Goal: Task Accomplishment & Management: Manage account settings

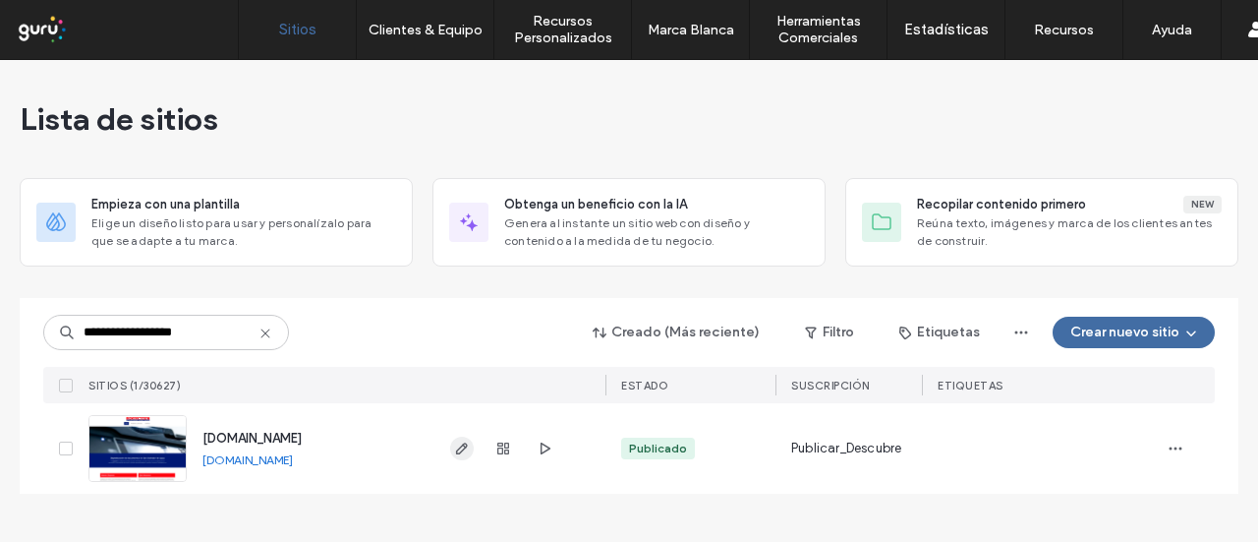
type input "**********"
click at [464, 453] on icon "button" at bounding box center [462, 448] width 16 height 16
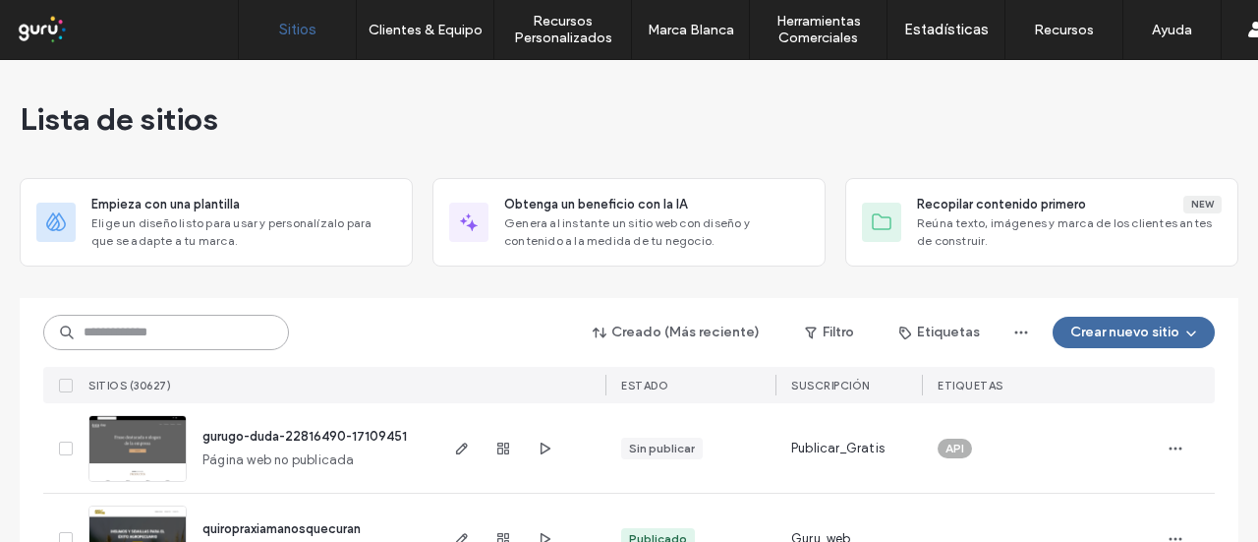
paste input "**********"
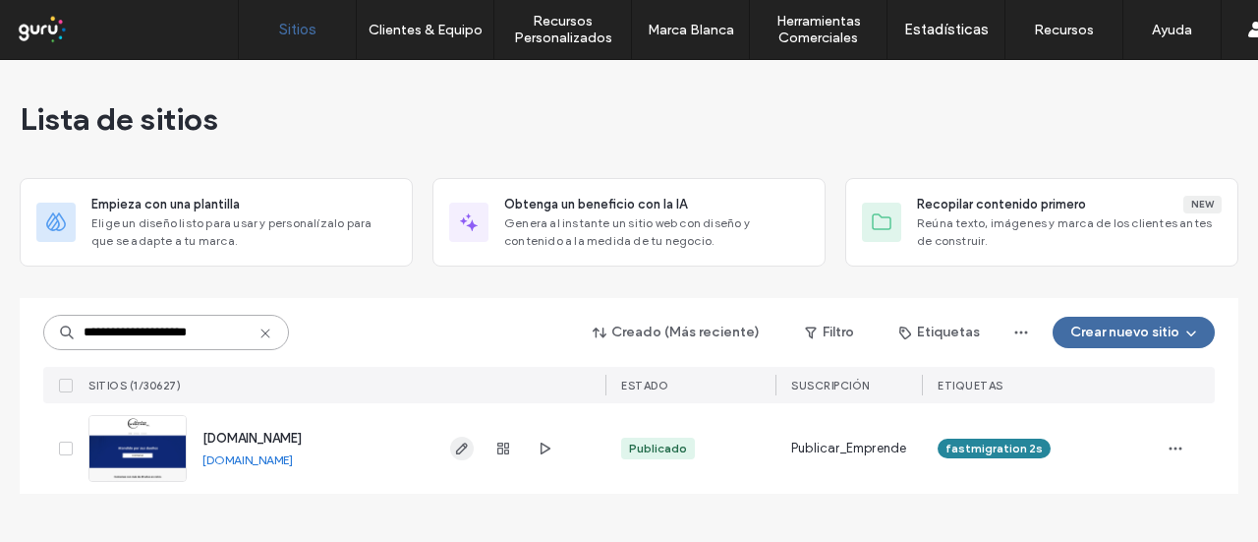
type input "**********"
click at [466, 451] on icon "button" at bounding box center [462, 448] width 16 height 16
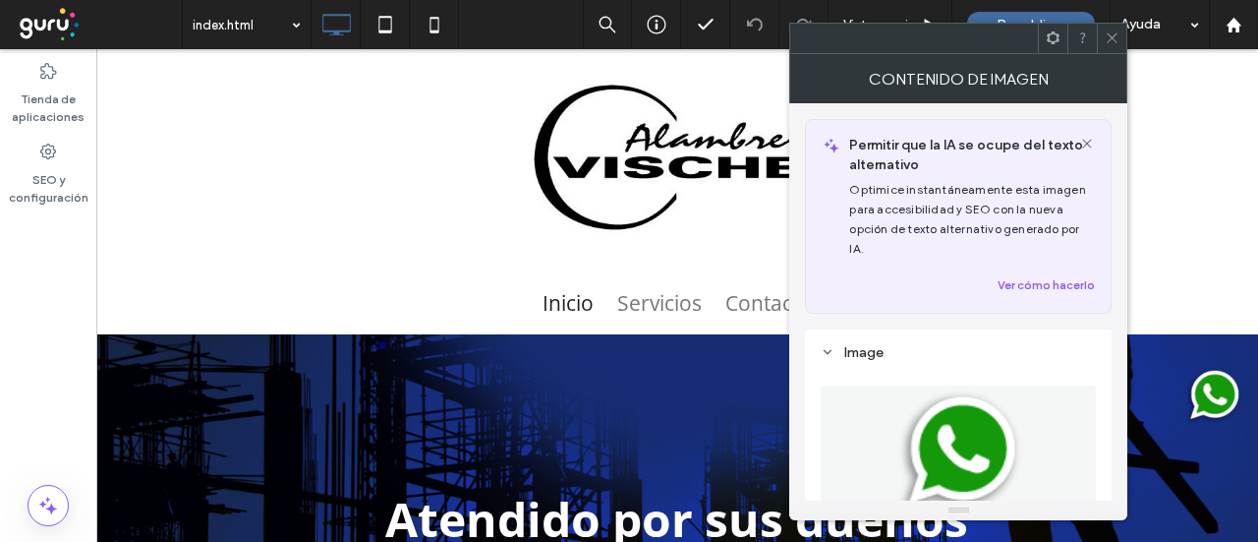
click at [1201, 384] on img at bounding box center [1213, 396] width 61 height 61
click at [1062, 45] on div at bounding box center [1052, 38] width 29 height 29
click at [1054, 42] on use at bounding box center [1053, 37] width 13 height 13
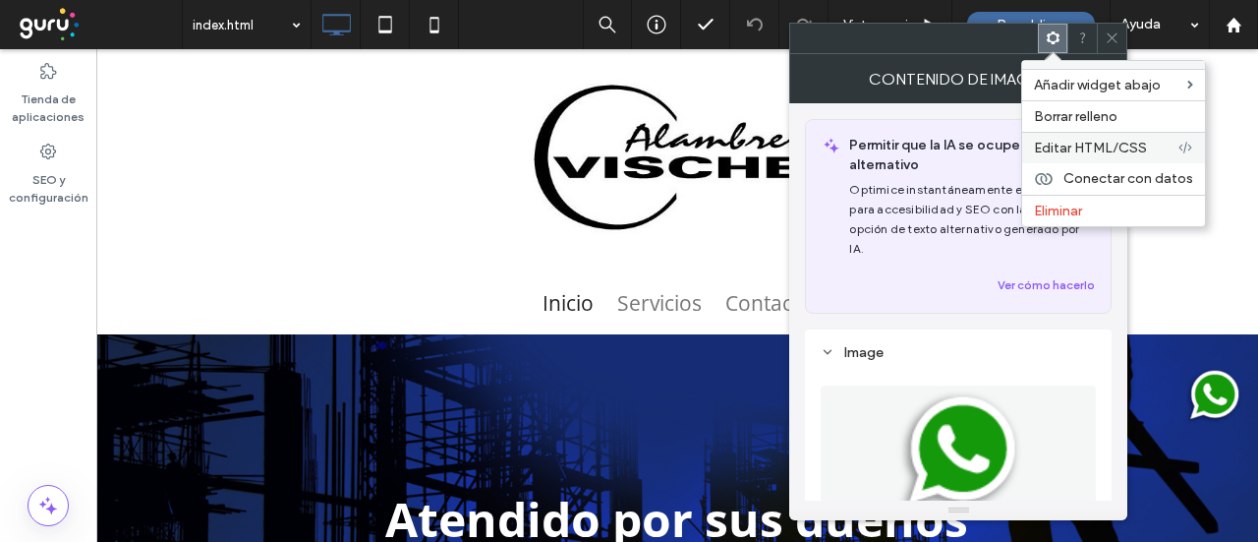
click at [1109, 143] on span "Editar HTML/CSS" at bounding box center [1090, 148] width 113 height 17
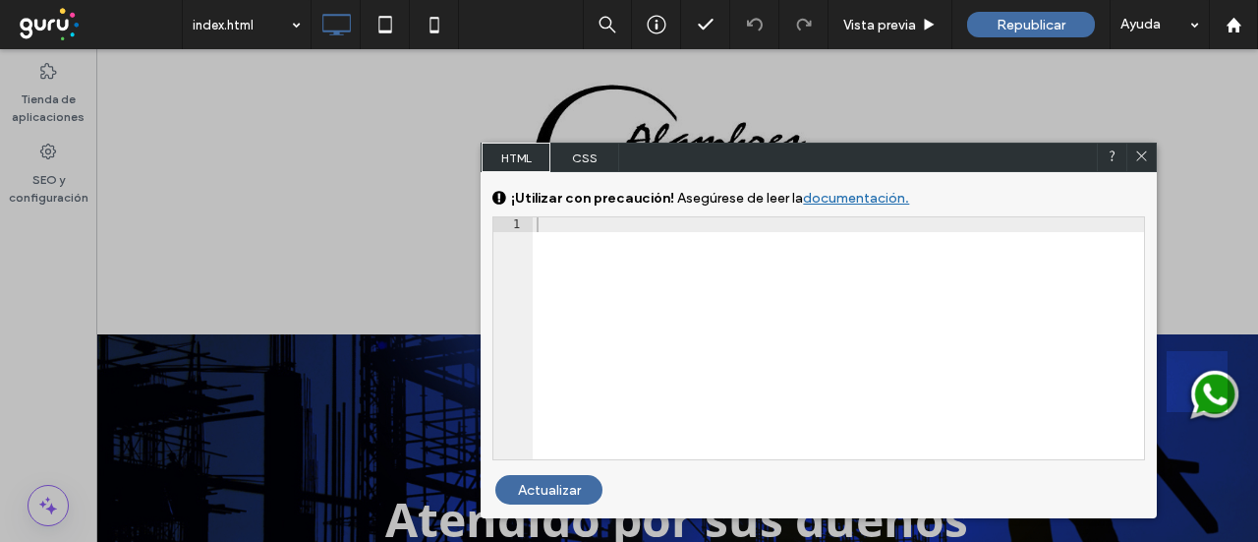
click at [591, 153] on body ".wqwq-1{fill:#231f20;} .cls-1q, .cls-2q { fill-rule: evenodd; } .cls-2q { fill:…" at bounding box center [629, 271] width 1258 height 542
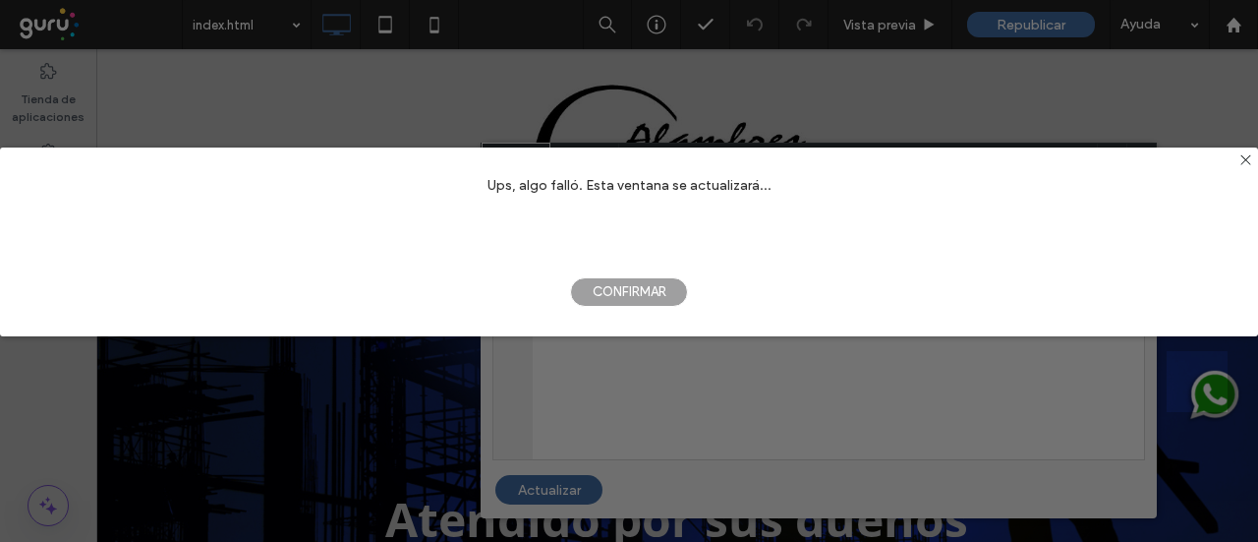
click at [647, 292] on span "Confirmar" at bounding box center [629, 291] width 118 height 29
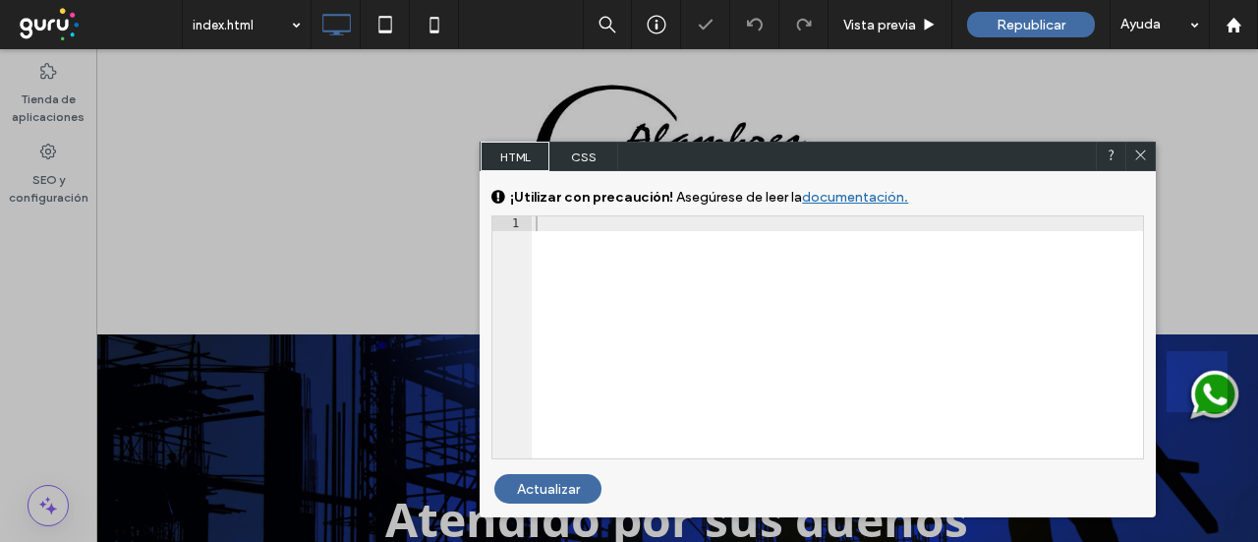
click at [583, 158] on span "CSS" at bounding box center [584, 156] width 69 height 29
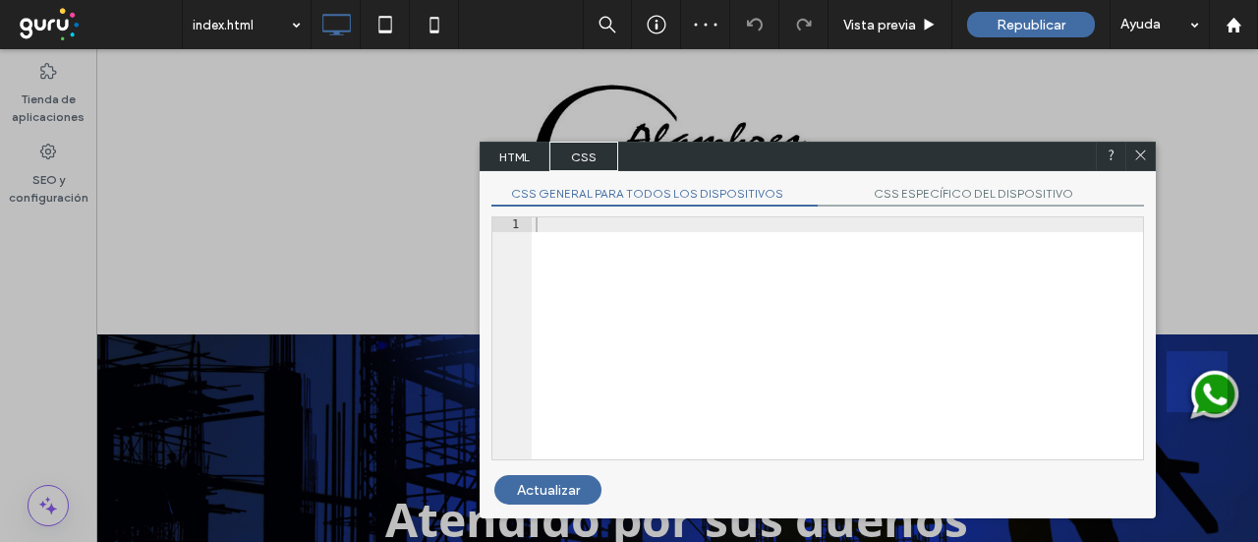
click at [933, 196] on span "CSS ESPECÍFICO DEL DISPOSITIVO" at bounding box center [981, 196] width 326 height 21
click at [700, 193] on span "CSS general para todos los dispositivos" at bounding box center [655, 196] width 326 height 21
click at [511, 153] on span "HTML" at bounding box center [515, 156] width 69 height 29
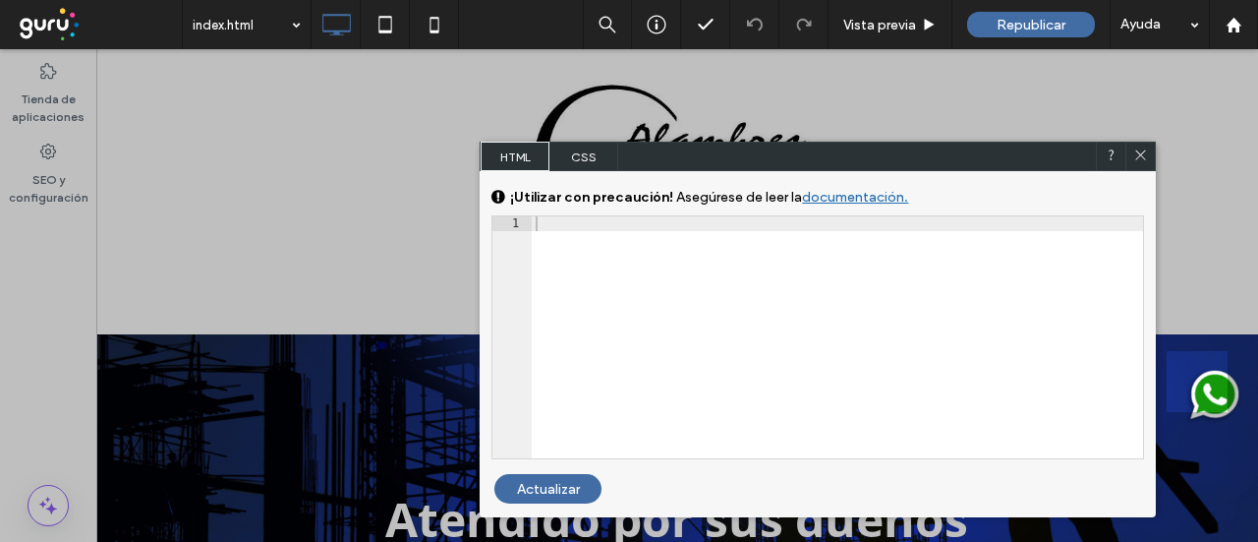
click at [1142, 147] on icon at bounding box center [1140, 154] width 15 height 15
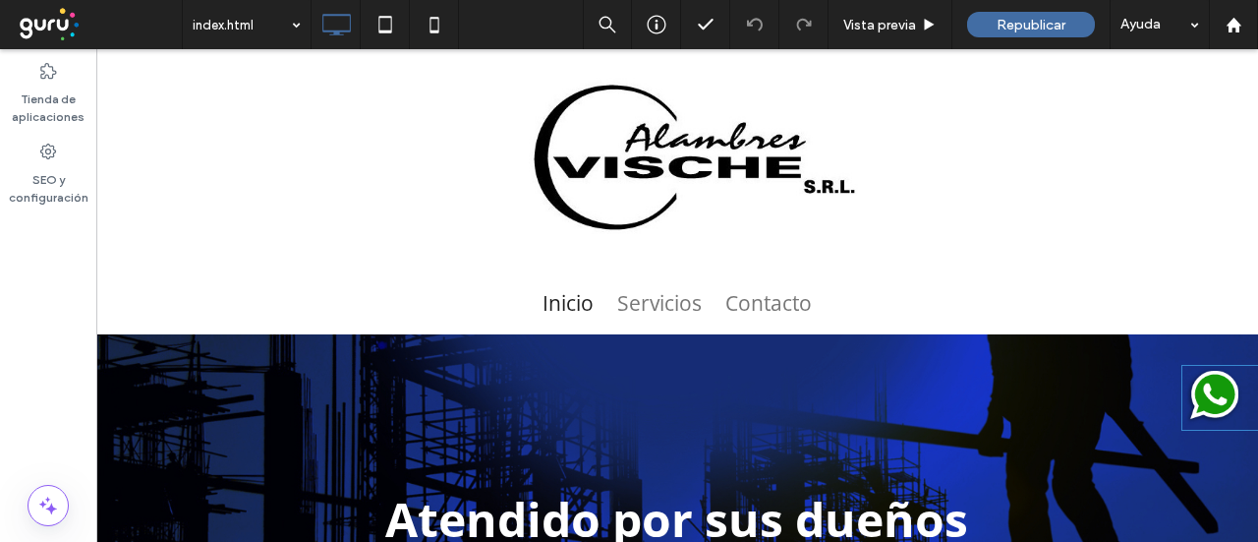
click at [1215, 384] on img at bounding box center [1213, 396] width 61 height 61
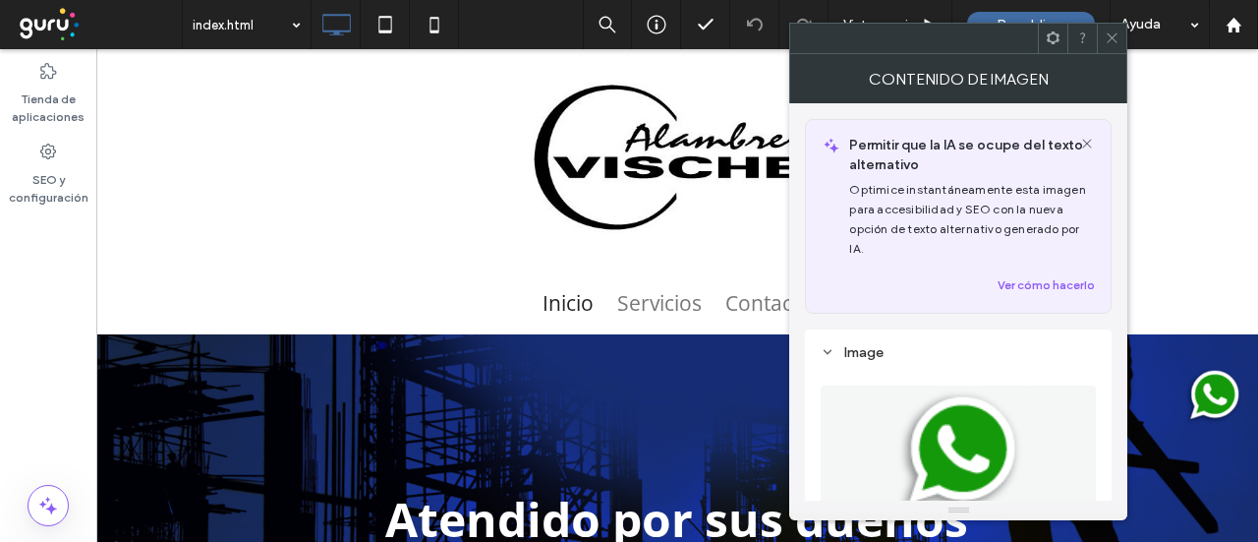
click at [1120, 35] on icon at bounding box center [1112, 37] width 15 height 15
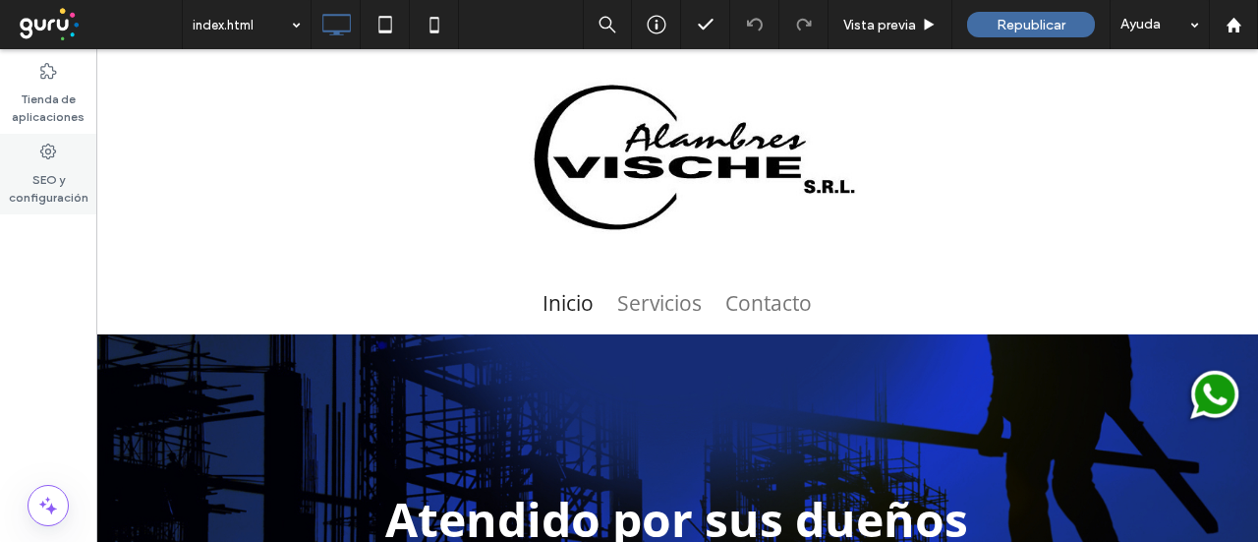
click at [44, 168] on label "SEO y configuración" at bounding box center [48, 183] width 96 height 45
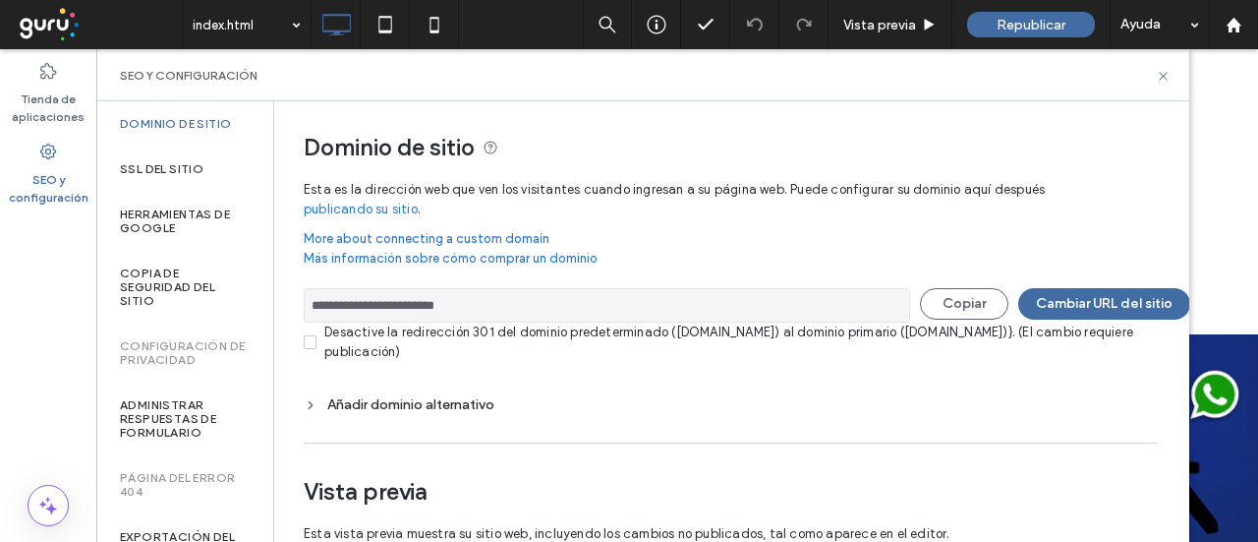
click at [47, 168] on label "SEO y configuración" at bounding box center [48, 183] width 96 height 45
click at [177, 290] on label "Copia de seguridad del sitio" at bounding box center [185, 286] width 130 height 41
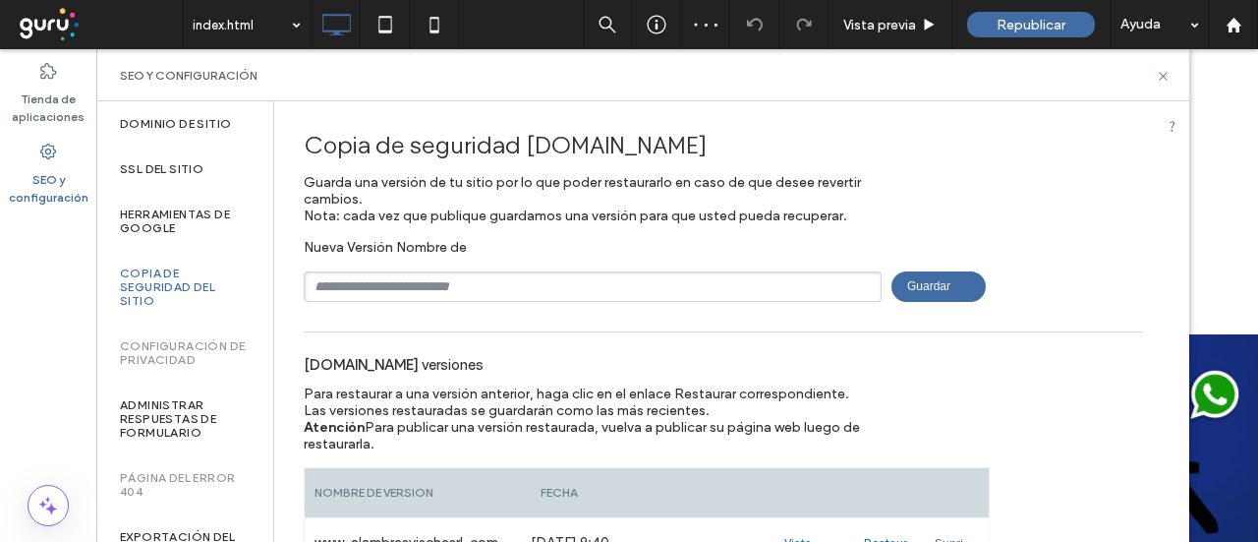
scroll to position [372, 0]
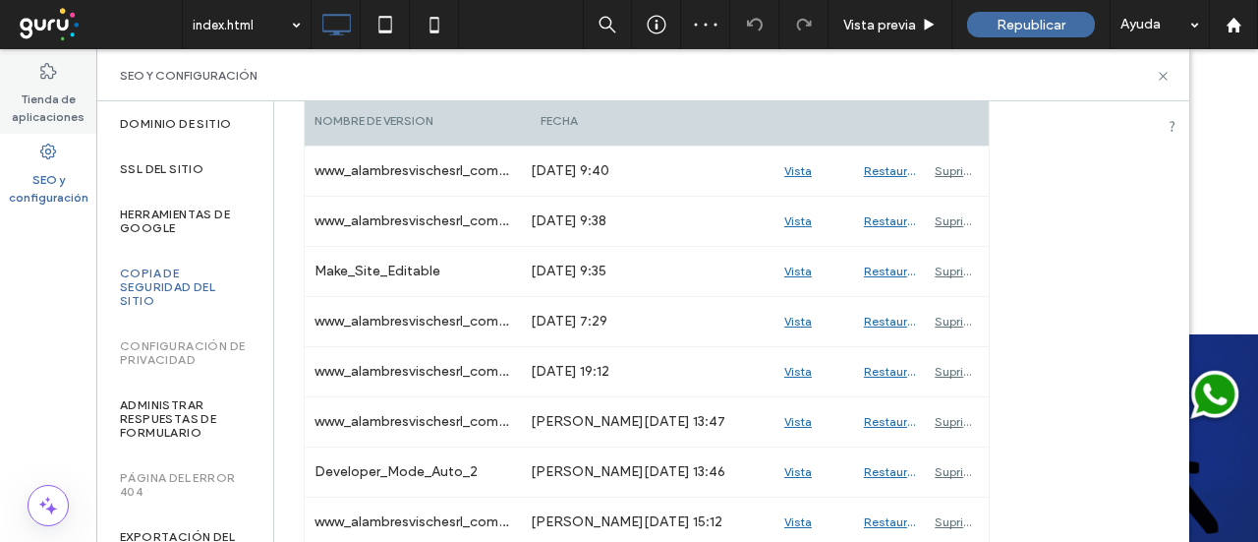
click at [42, 99] on label "Tienda de aplicaciones" at bounding box center [48, 103] width 96 height 45
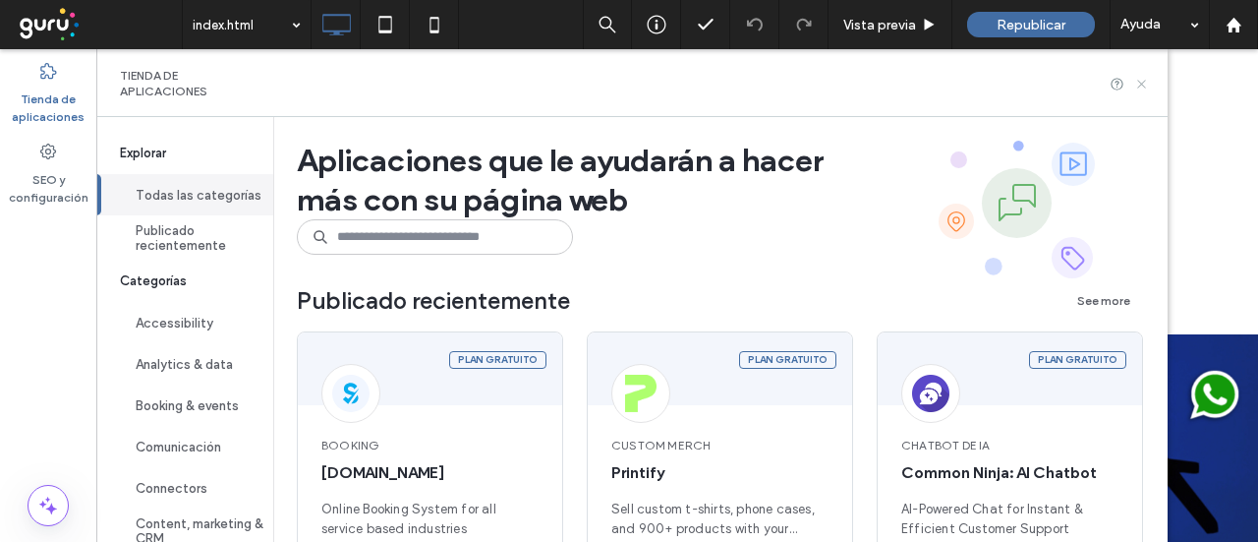
drag, startPoint x: 1160, startPoint y: 86, endPoint x: 1063, endPoint y: 36, distance: 109.0
click at [1149, 86] on icon at bounding box center [1141, 84] width 15 height 15
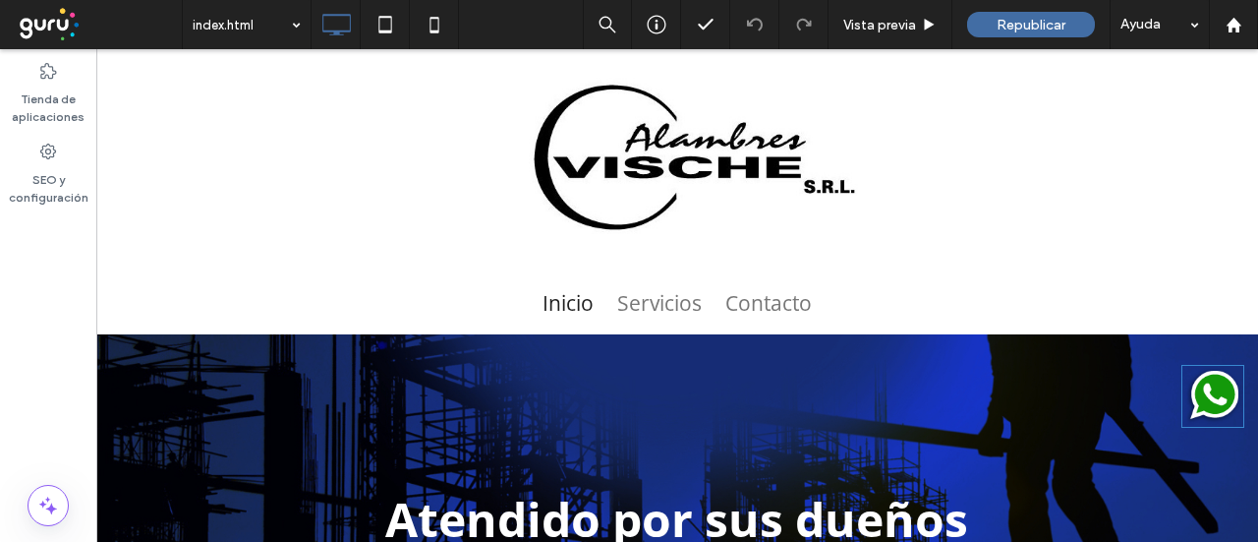
click at [1209, 372] on img at bounding box center [1213, 396] width 61 height 61
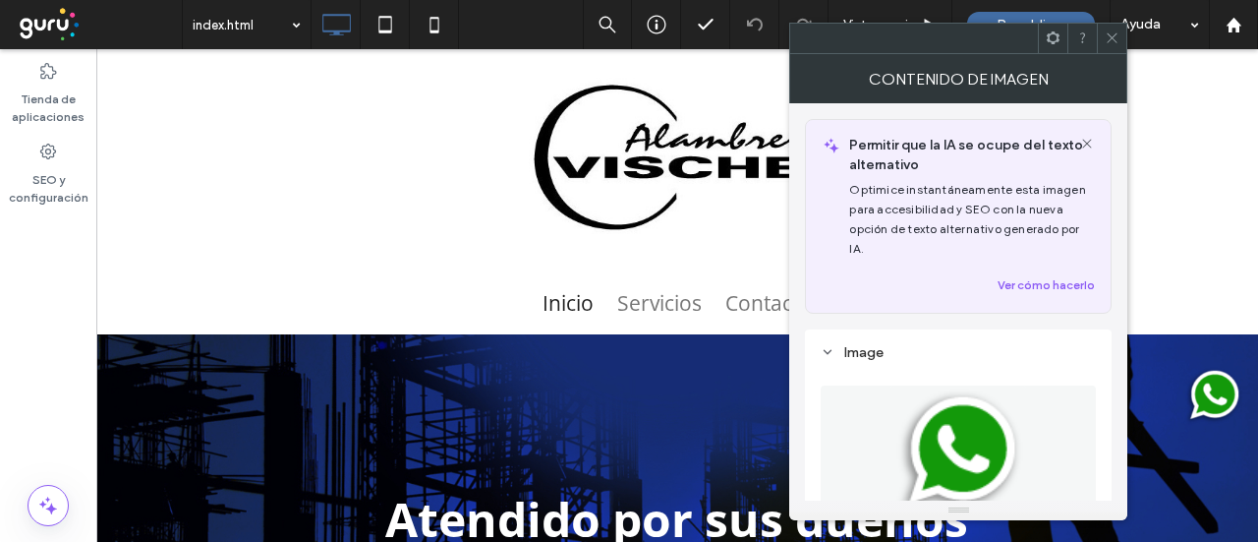
click at [1087, 139] on icon at bounding box center [1087, 144] width 16 height 16
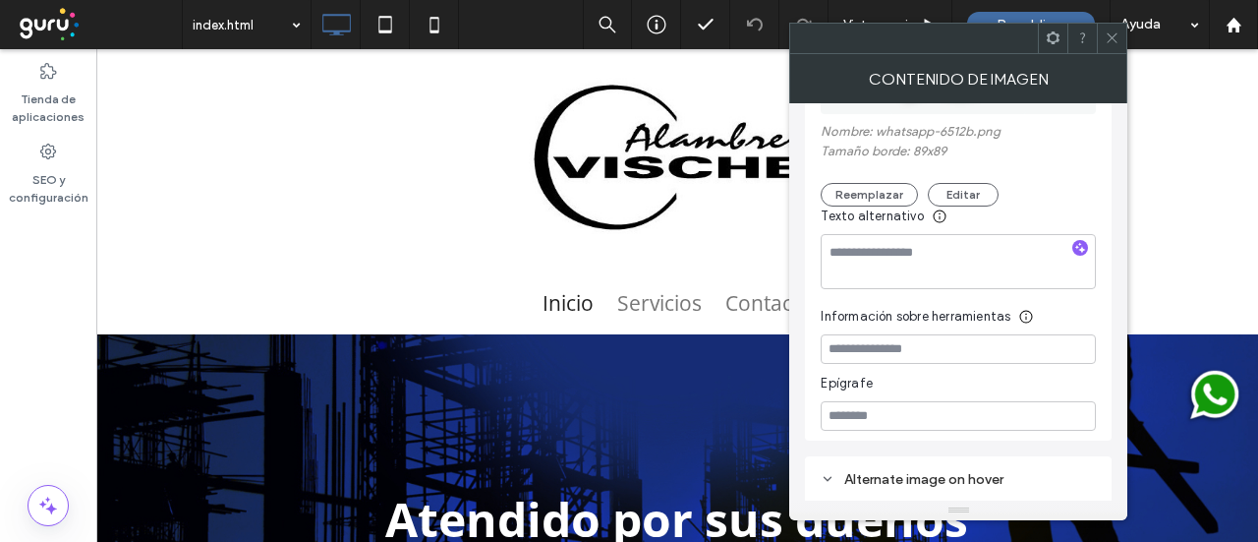
scroll to position [538, 0]
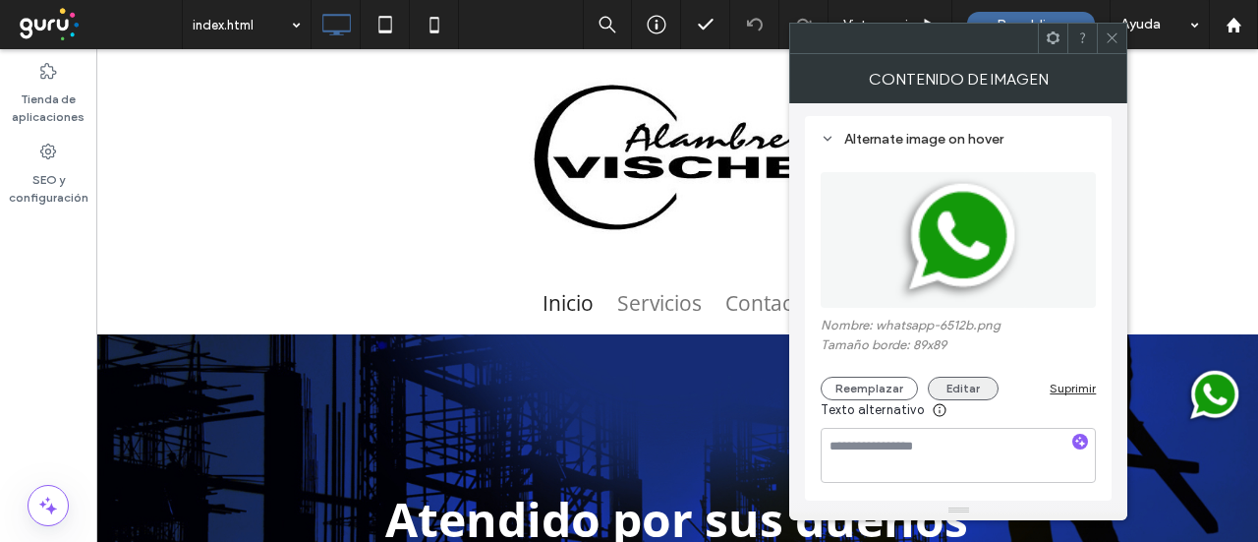
click at [965, 383] on button "Editar" at bounding box center [963, 389] width 71 height 24
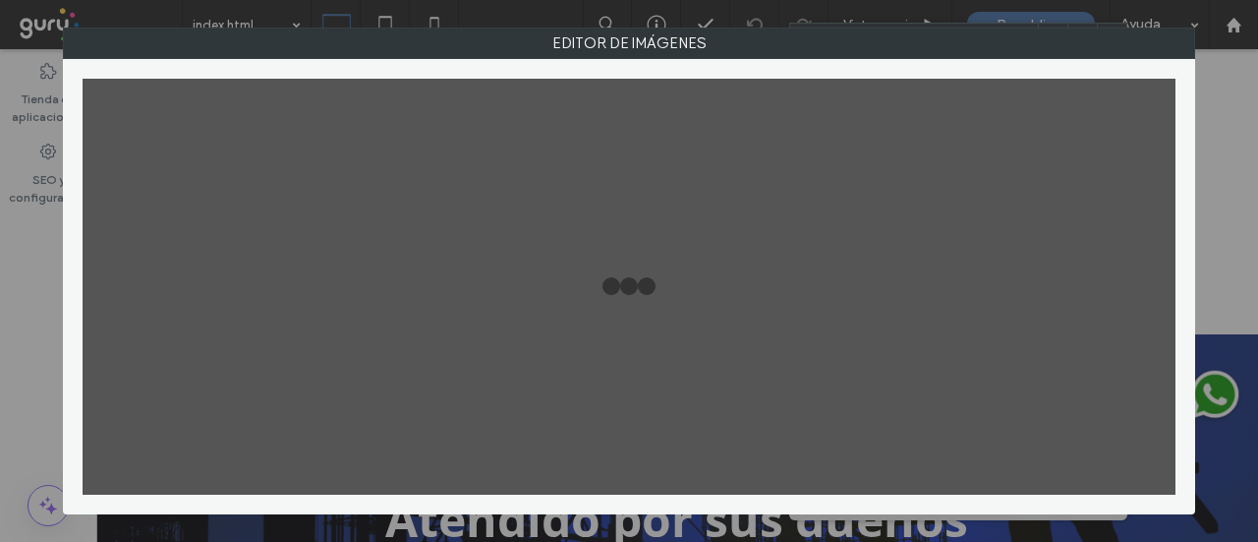
click at [965, 383] on div at bounding box center [629, 287] width 1093 height 417
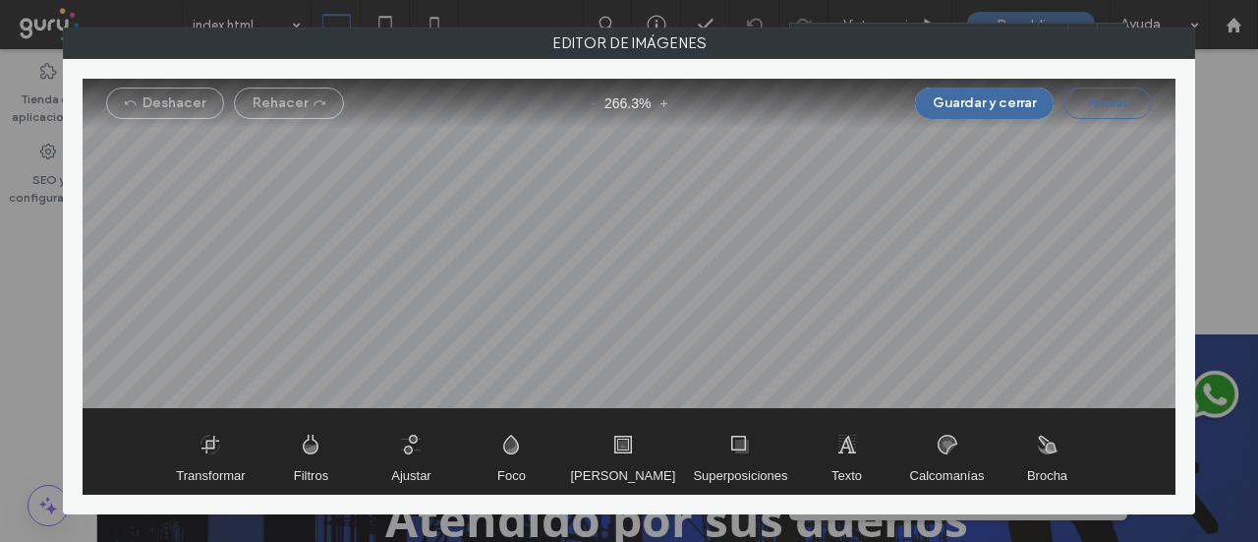
click at [1105, 109] on button "Anular" at bounding box center [1108, 102] width 88 height 31
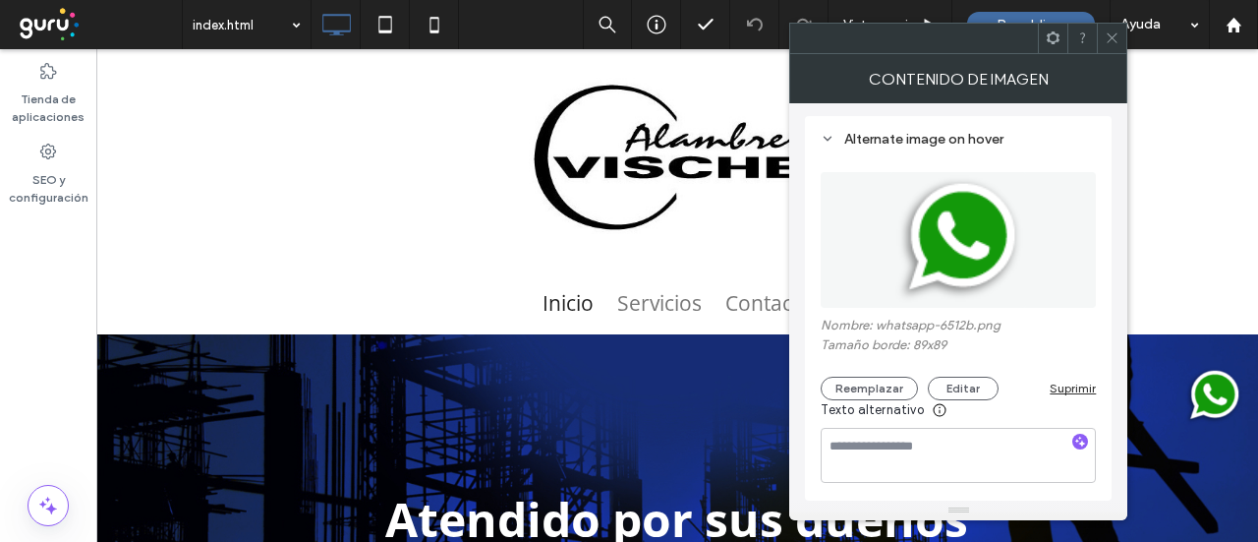
click at [1061, 38] on icon at bounding box center [1053, 37] width 15 height 15
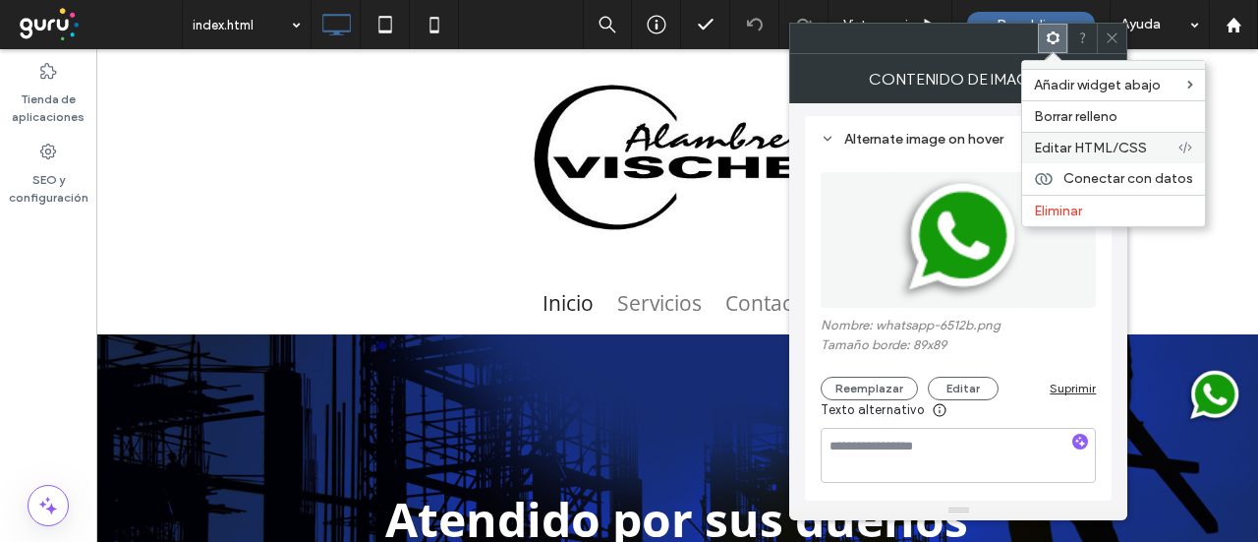
click at [1099, 146] on span "Editar HTML/CSS" at bounding box center [1090, 148] width 113 height 17
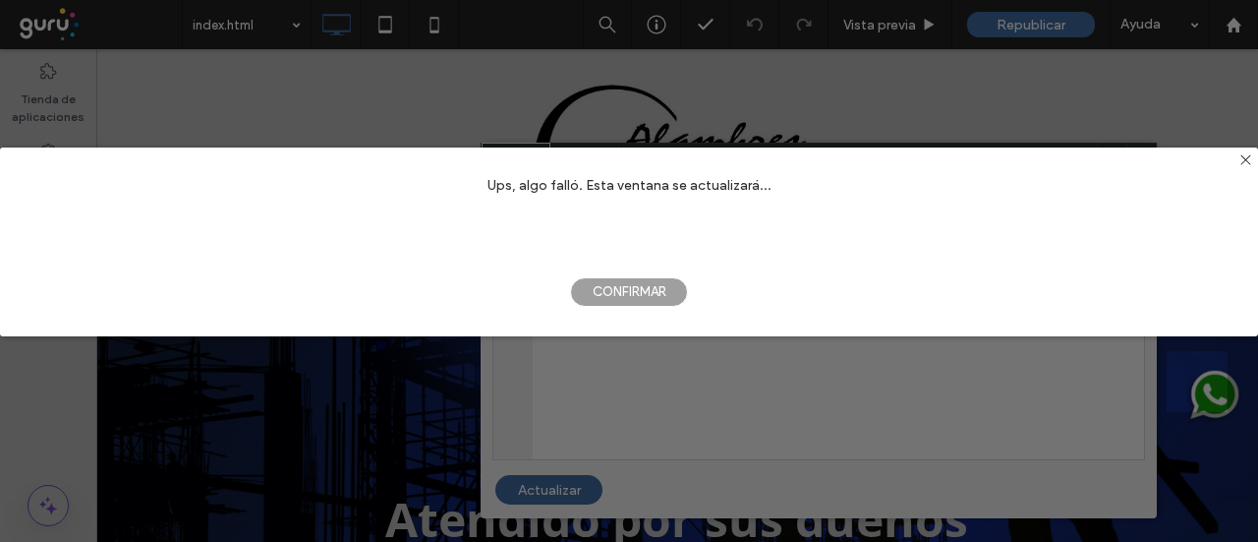
click at [658, 284] on span "Confirmar" at bounding box center [629, 291] width 118 height 29
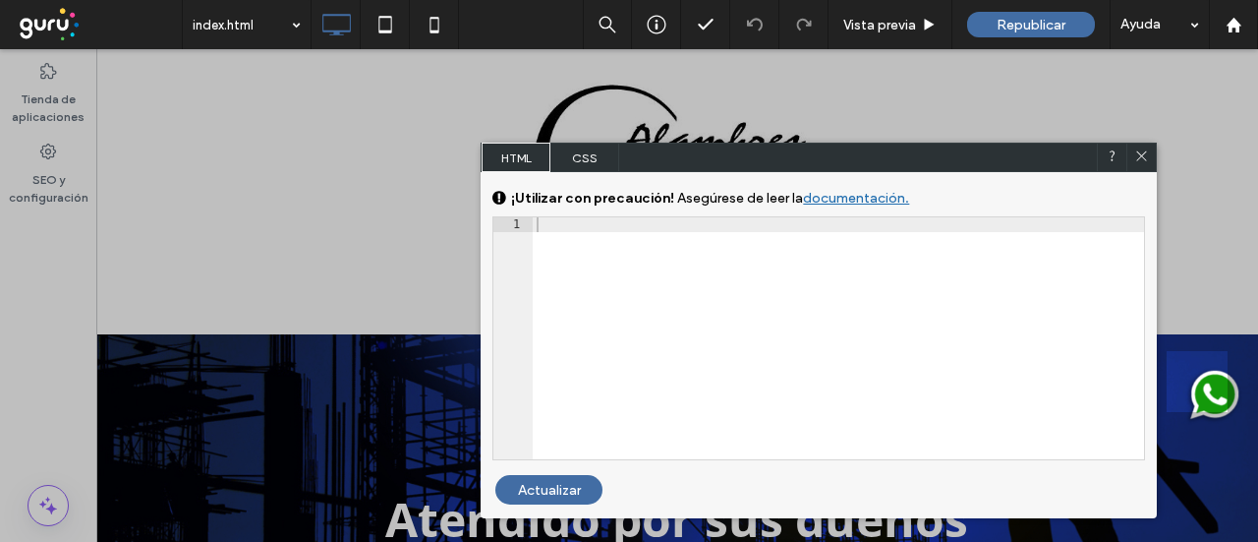
click at [590, 152] on span "CSS" at bounding box center [585, 157] width 69 height 29
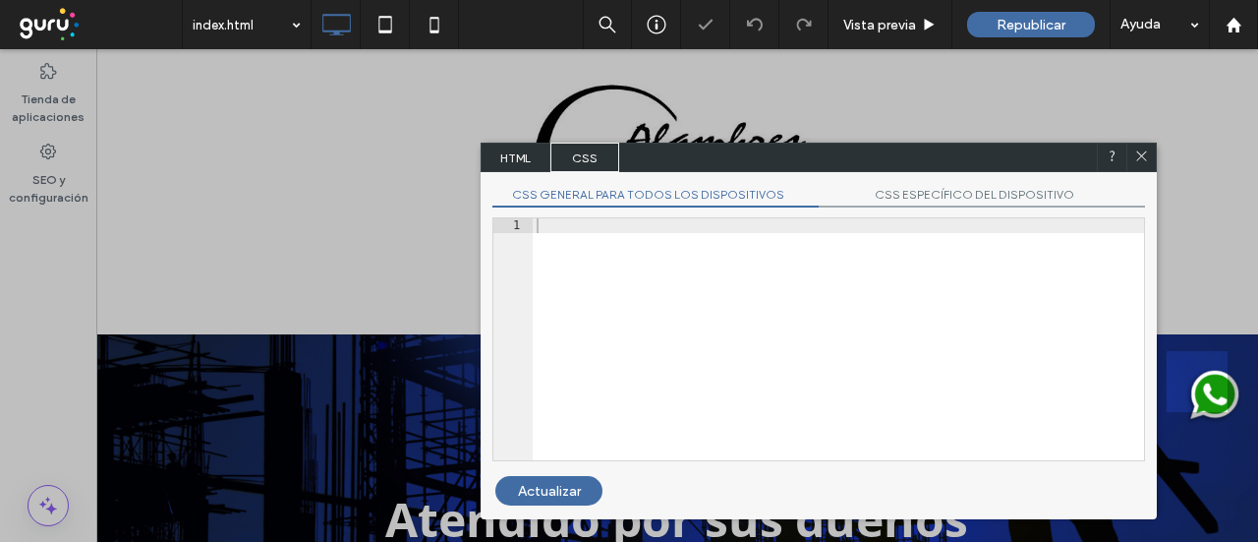
scroll to position [0, 0]
click at [1150, 145] on div at bounding box center [1141, 157] width 29 height 29
drag, startPoint x: 1139, startPoint y: 160, endPoint x: 1041, endPoint y: 115, distance: 108.2
click at [1139, 160] on icon at bounding box center [1141, 155] width 15 height 15
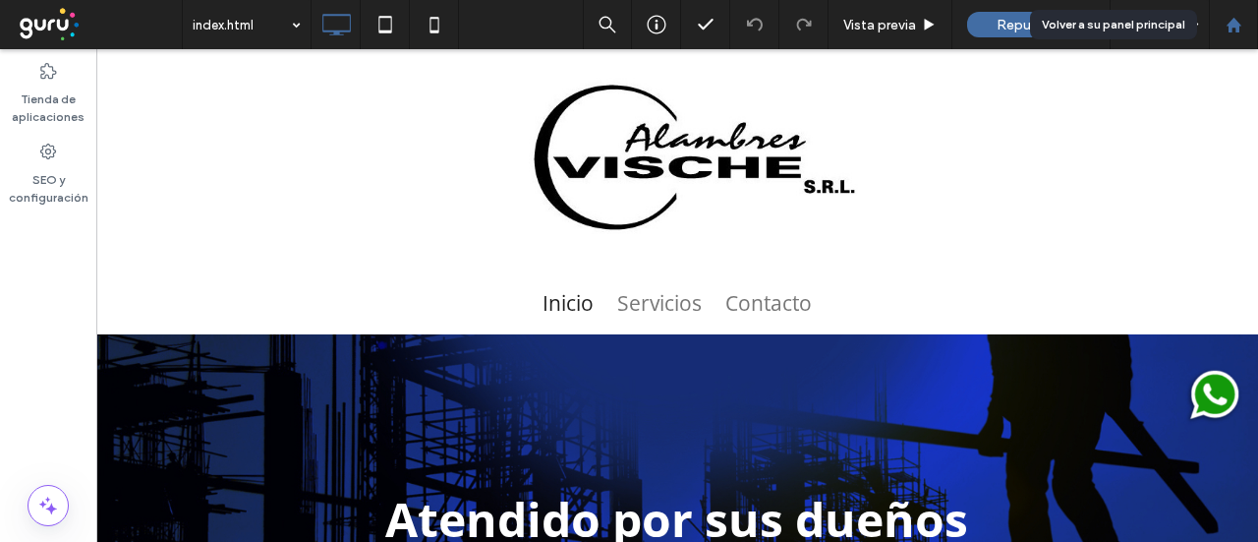
click at [1241, 30] on icon at bounding box center [1234, 25] width 17 height 17
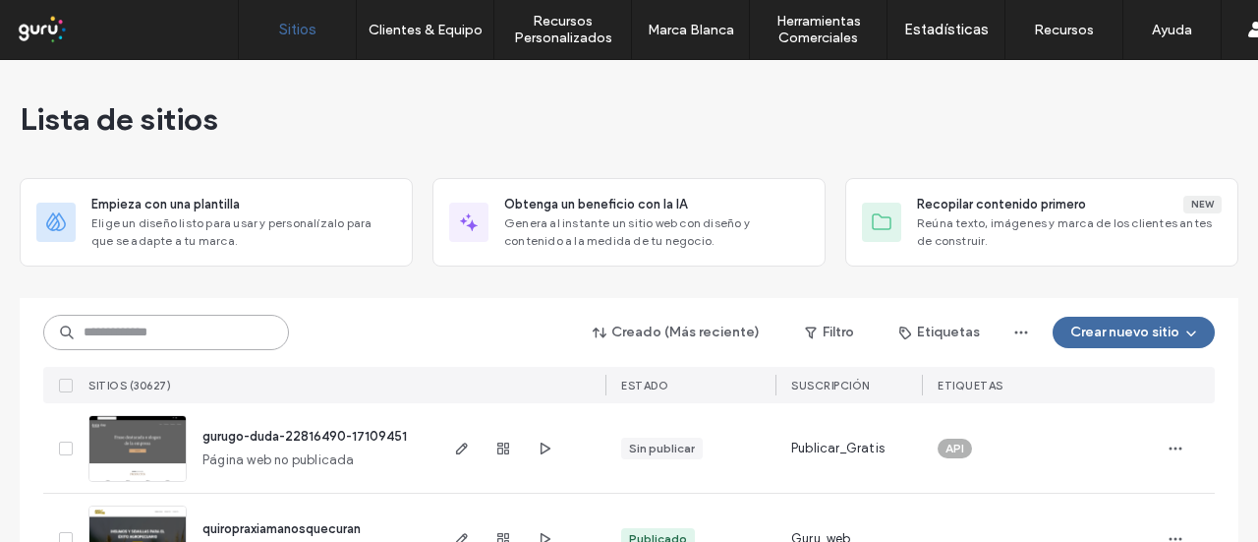
paste input "**********"
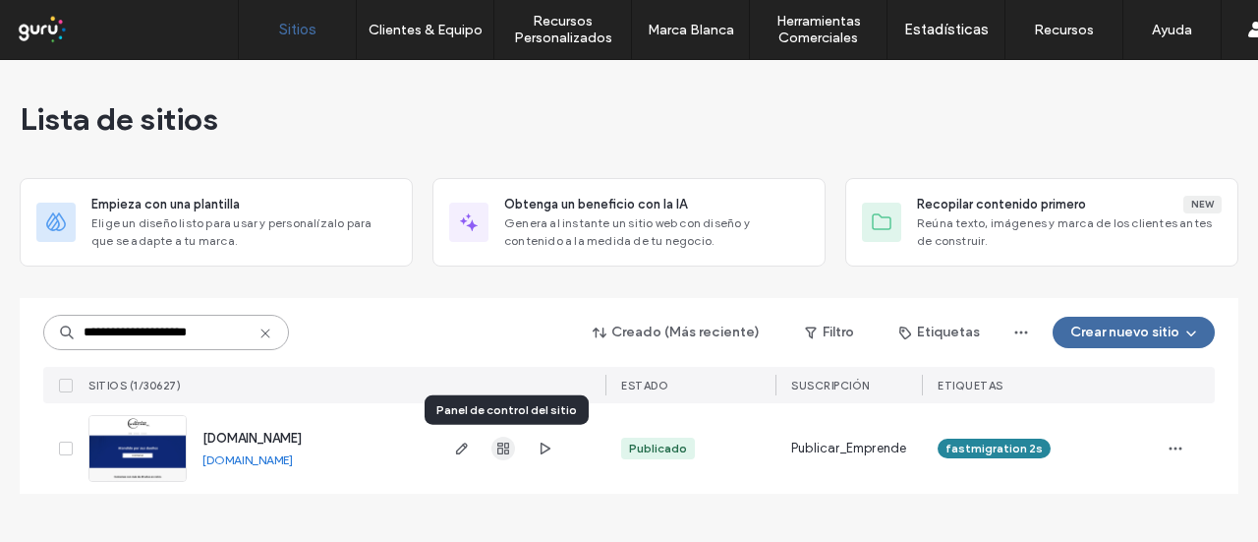
type input "**********"
click at [505, 445] on use "button" at bounding box center [503, 448] width 12 height 12
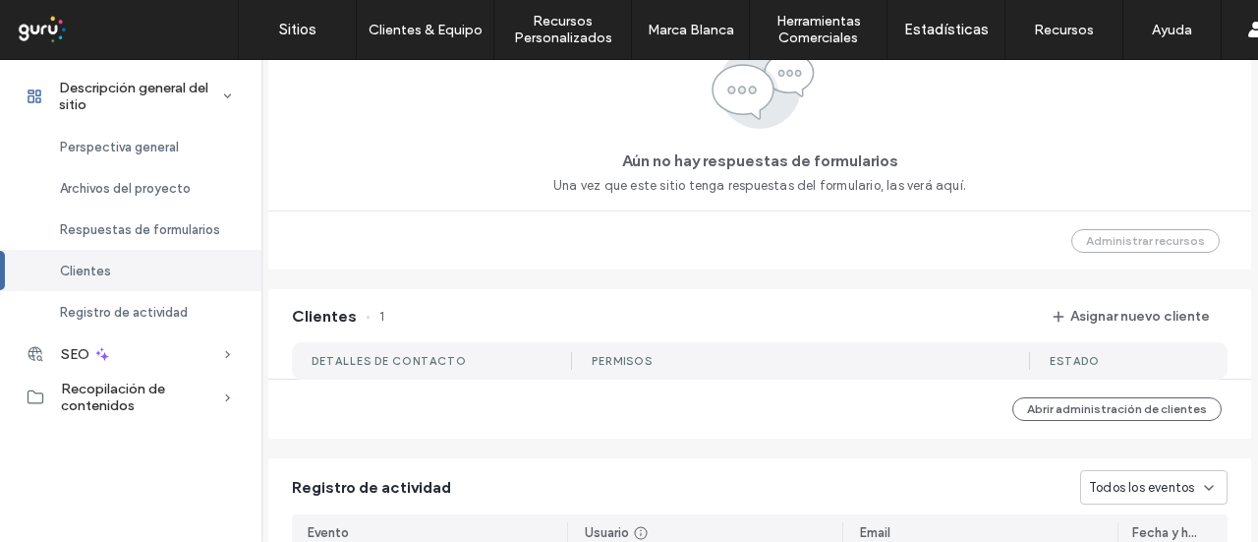
scroll to position [1134, 0]
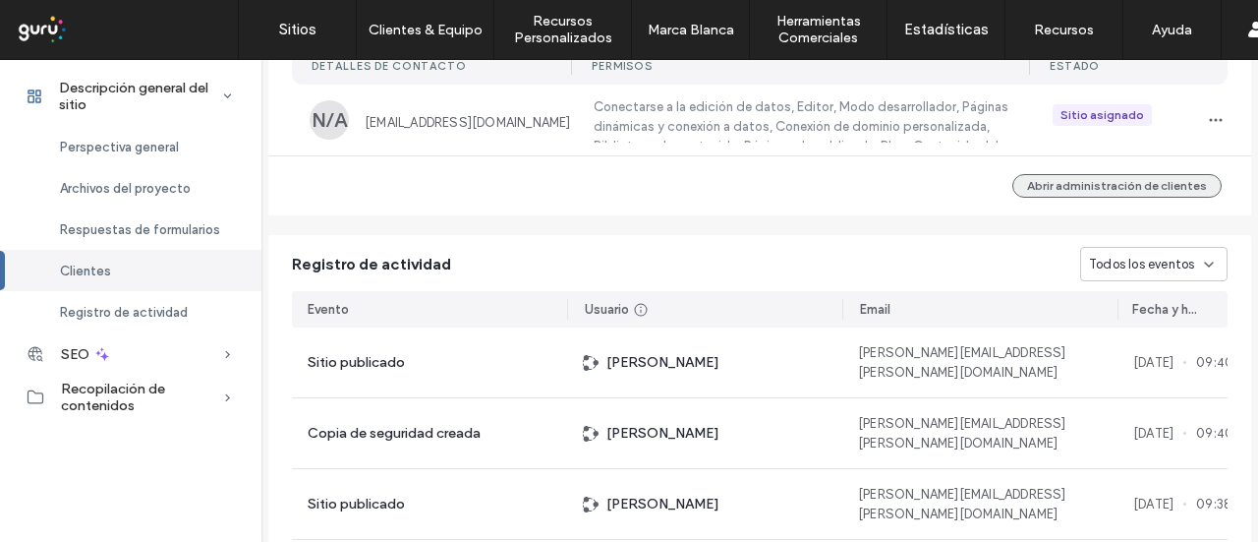
click at [1100, 176] on button "Abrir administración de clientes" at bounding box center [1117, 186] width 209 height 24
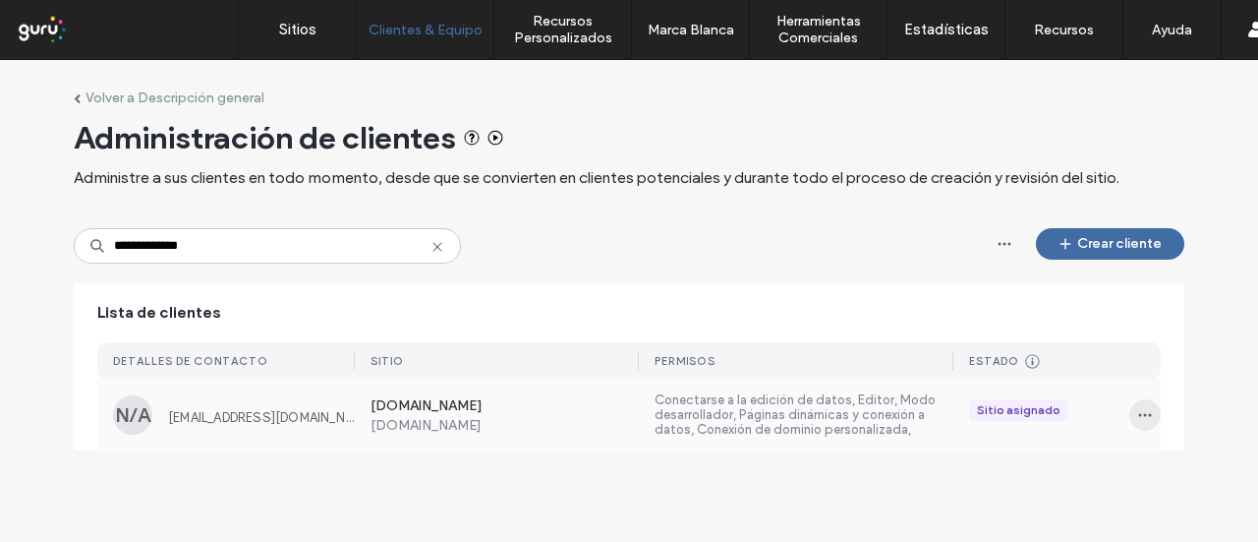
click at [1137, 410] on icon "button" at bounding box center [1145, 415] width 16 height 16
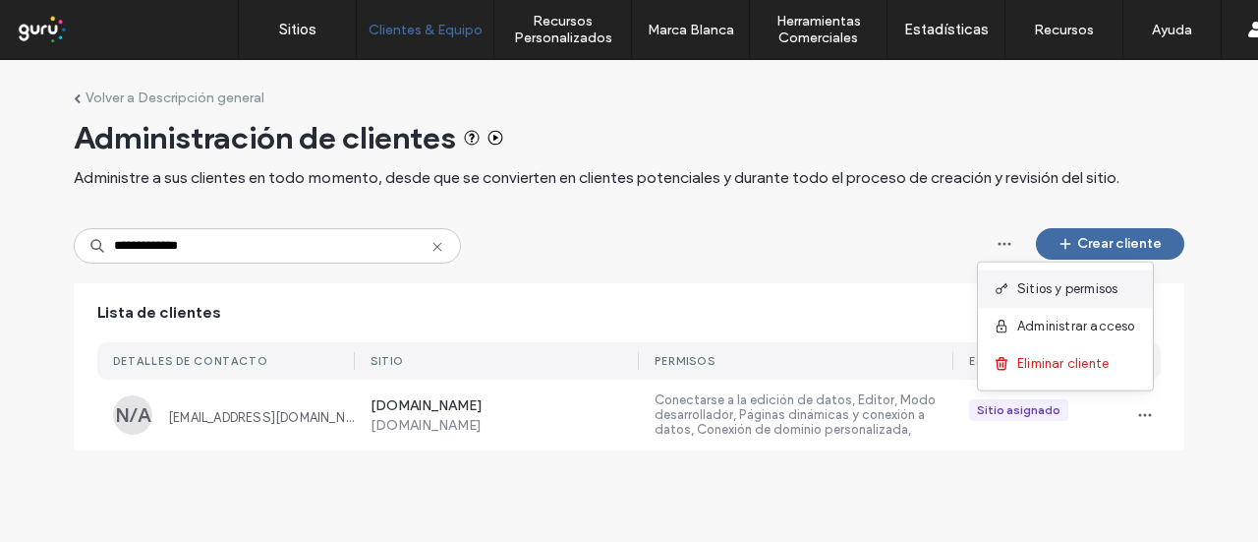
click at [1085, 292] on span "Sitios y permisos" at bounding box center [1067, 289] width 100 height 20
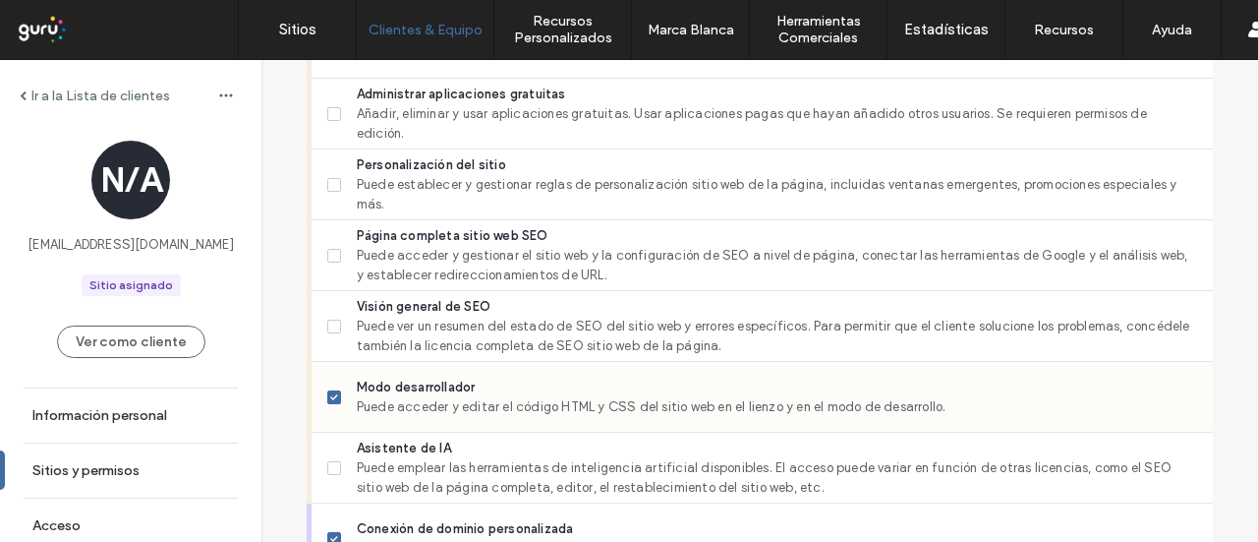
scroll to position [1573, 0]
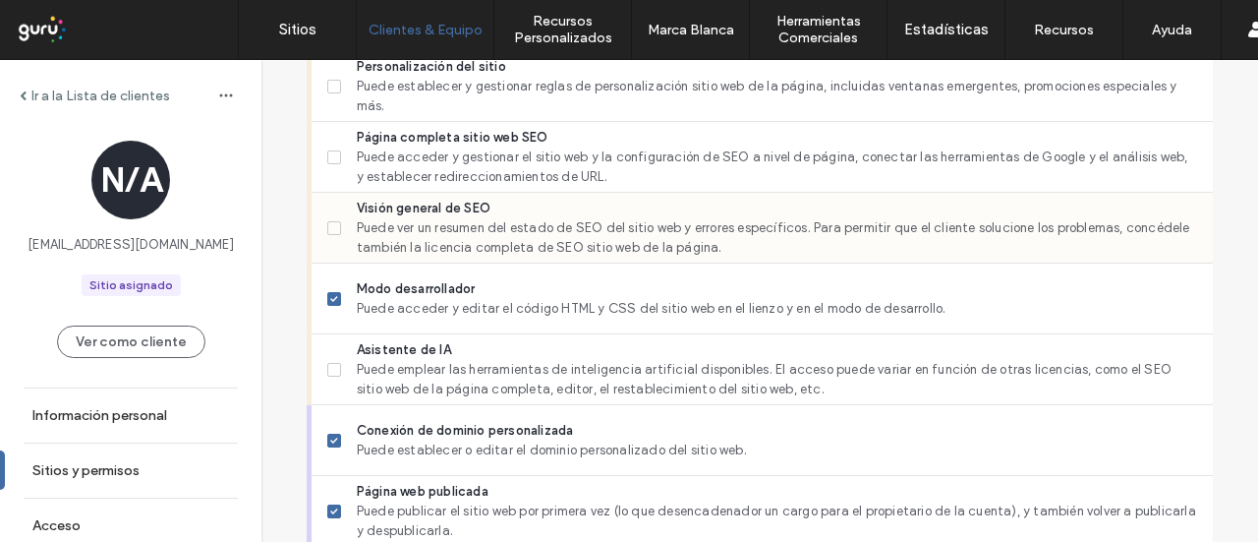
click at [330, 227] on icon at bounding box center [333, 228] width 7 height 6
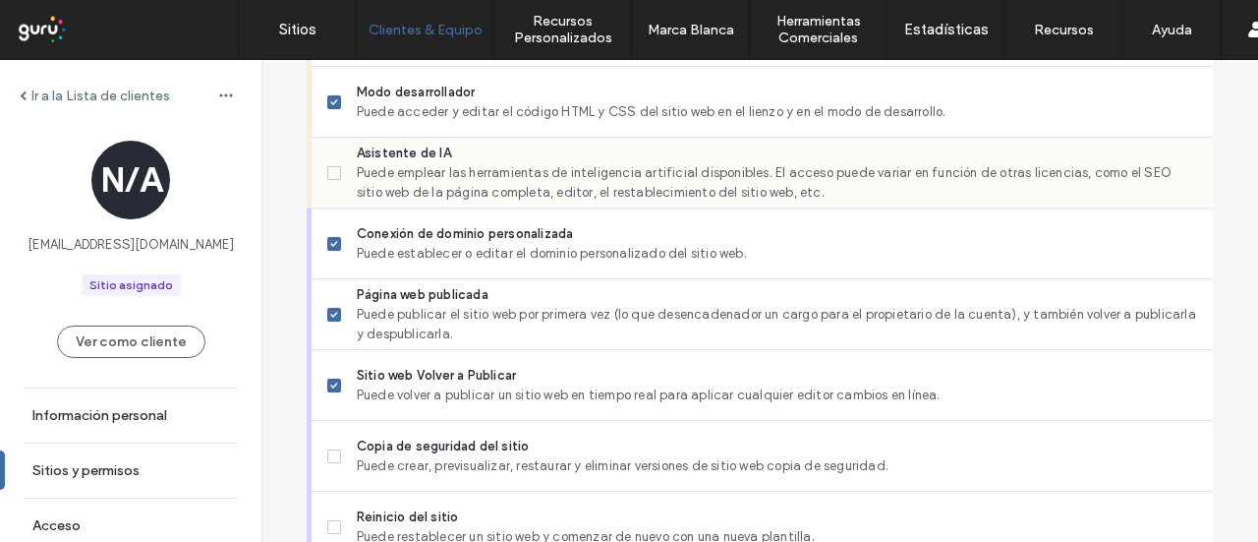
scroll to position [1860, 0]
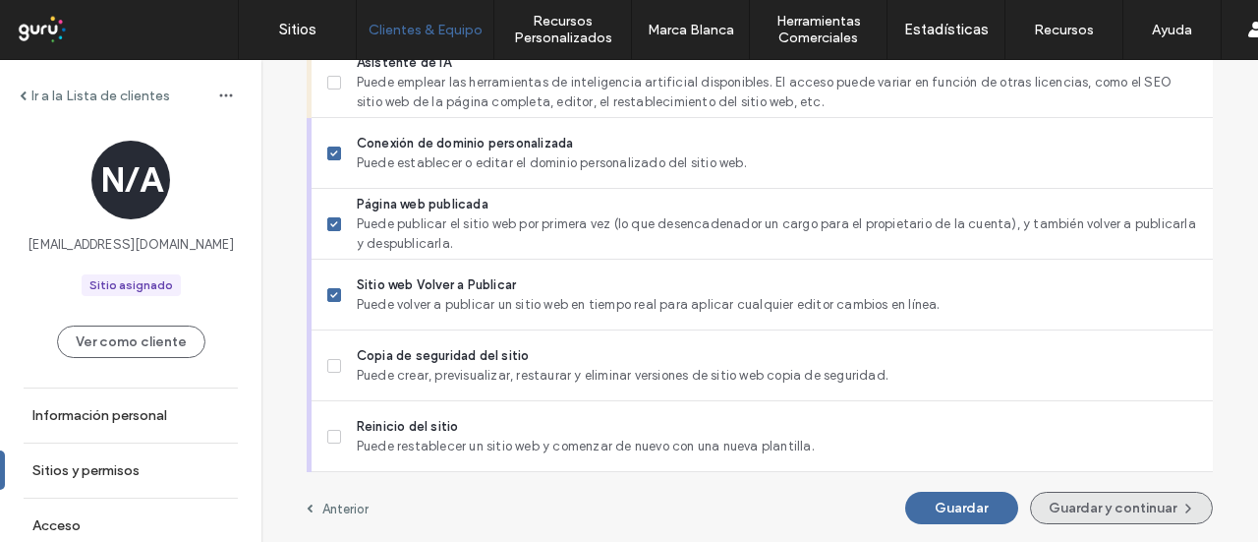
click at [1087, 492] on button "Guardar y continuar" at bounding box center [1121, 508] width 183 height 32
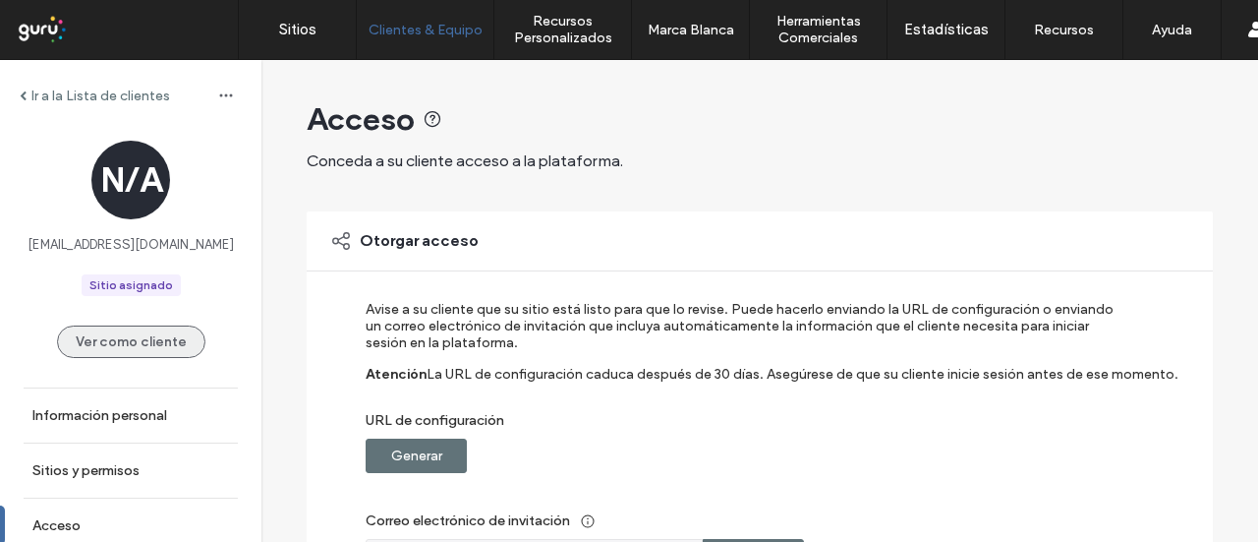
click at [116, 355] on button "Ver como cliente" at bounding box center [131, 341] width 148 height 32
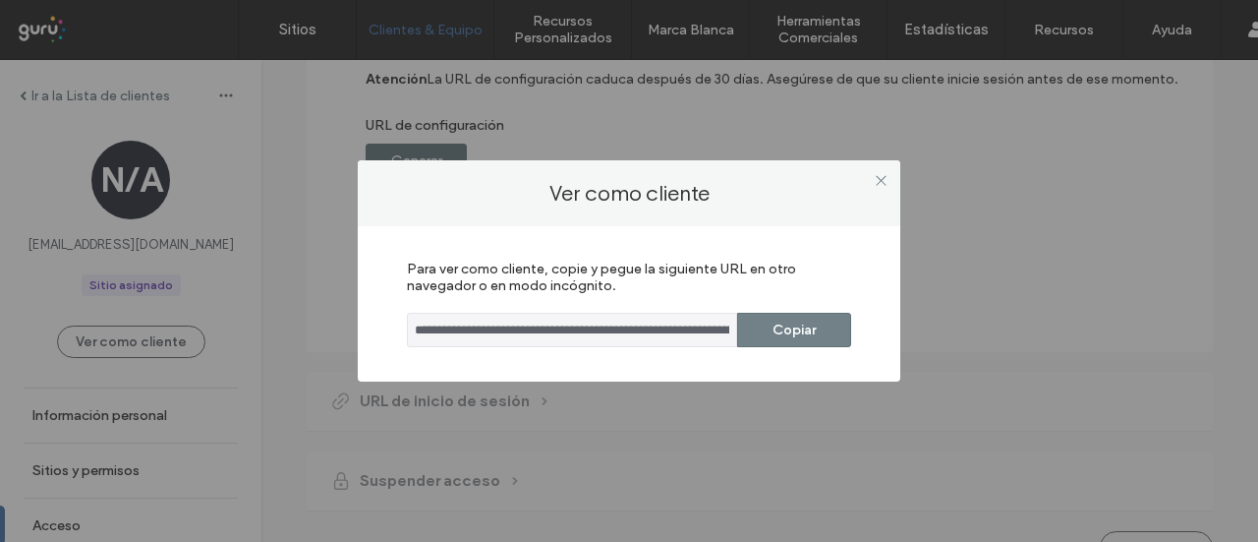
click at [824, 333] on button "Copiar" at bounding box center [794, 330] width 114 height 34
click at [877, 180] on icon at bounding box center [881, 180] width 15 height 15
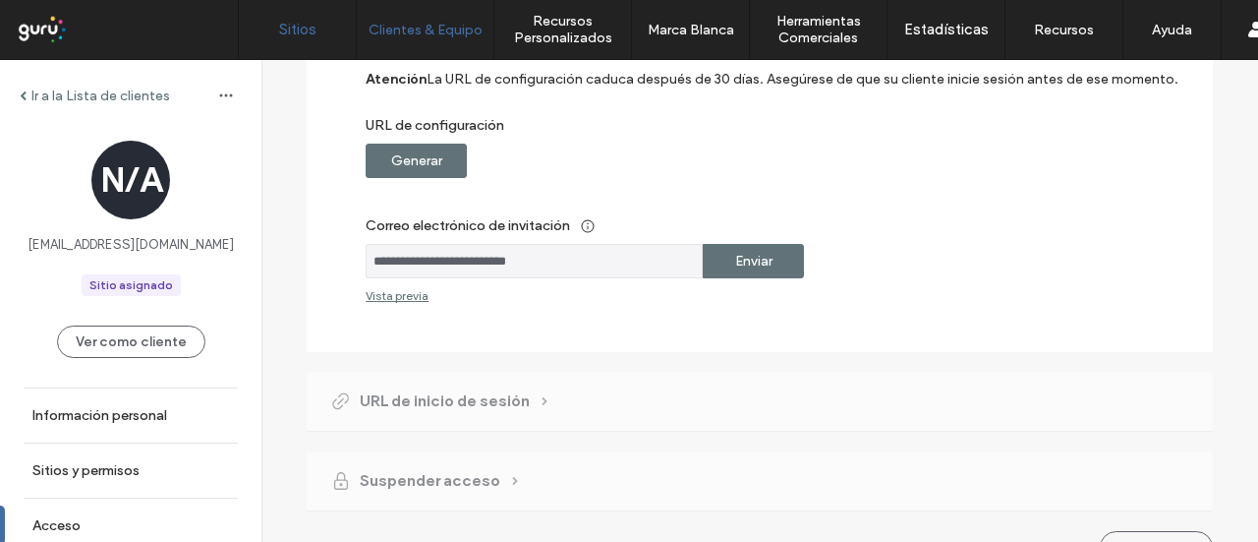
click at [301, 29] on label "Sitios" at bounding box center [297, 30] width 37 height 18
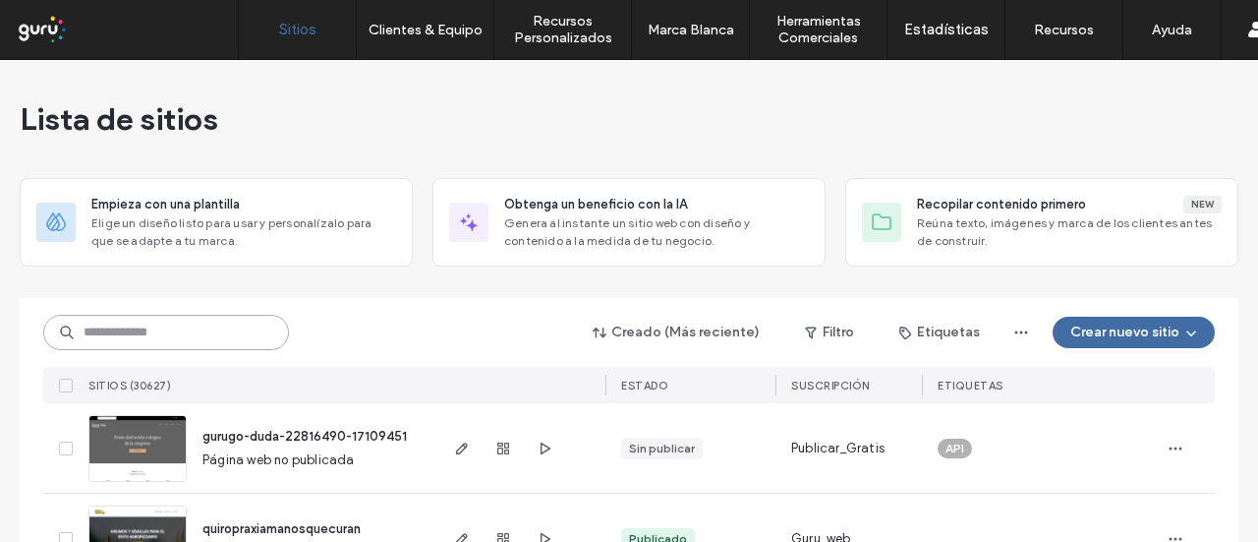
paste input "**********"
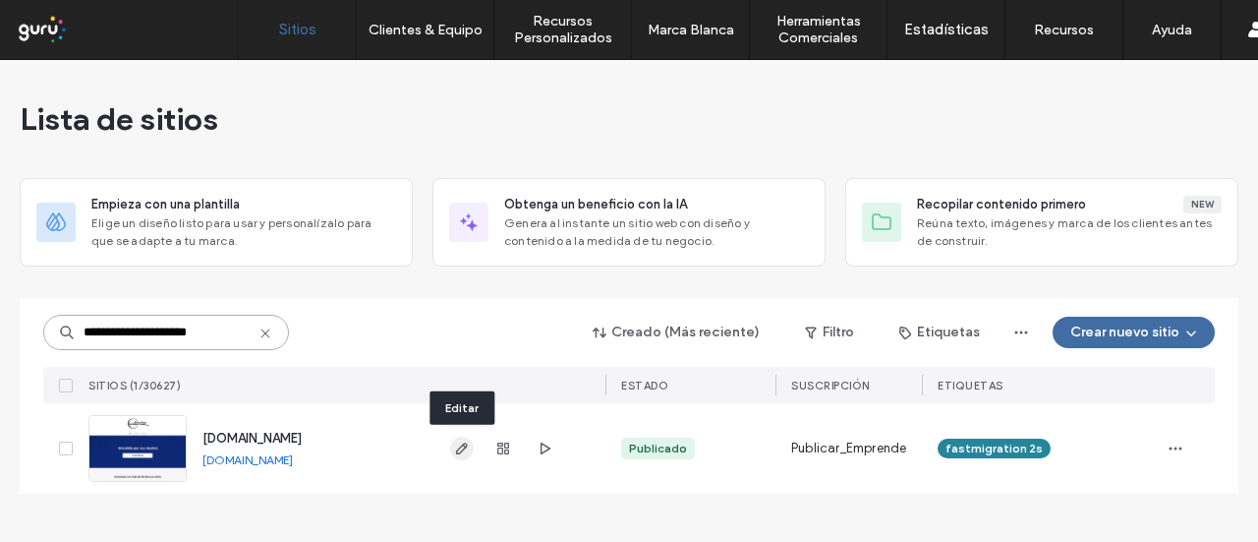
type input "**********"
click at [468, 447] on icon "button" at bounding box center [462, 448] width 16 height 16
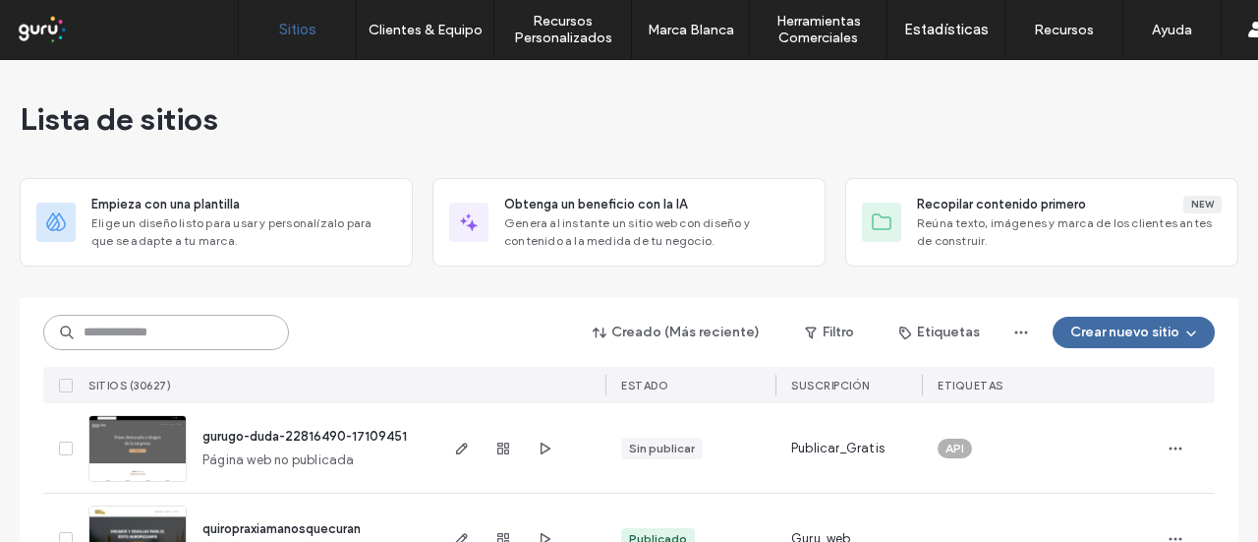
click at [117, 331] on input at bounding box center [166, 332] width 246 height 35
paste input "**********"
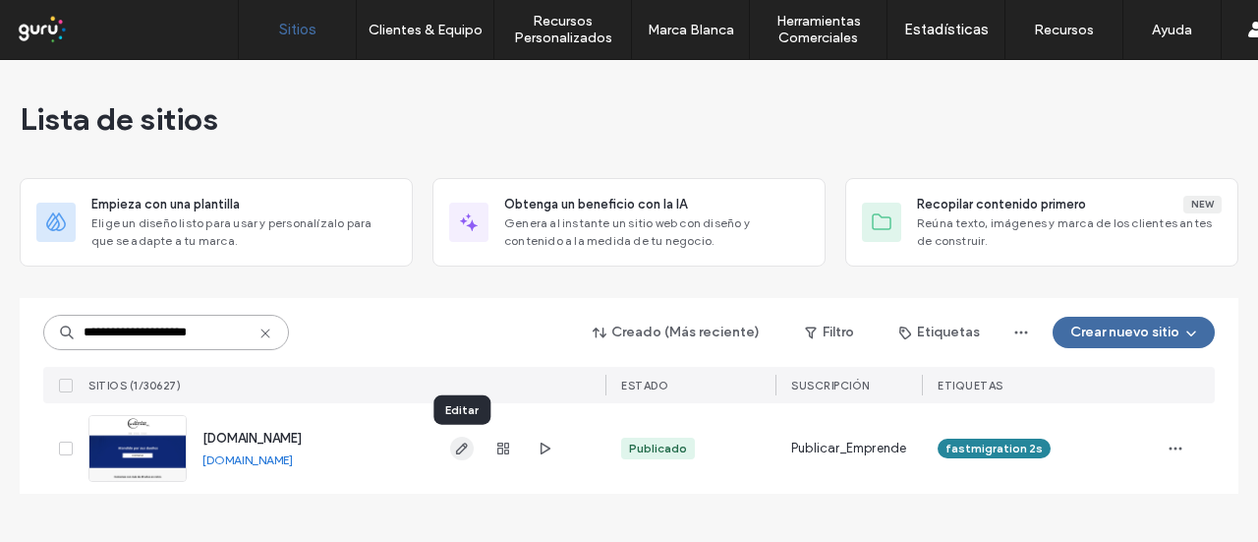
type input "**********"
click at [467, 448] on icon "button" at bounding box center [462, 448] width 16 height 16
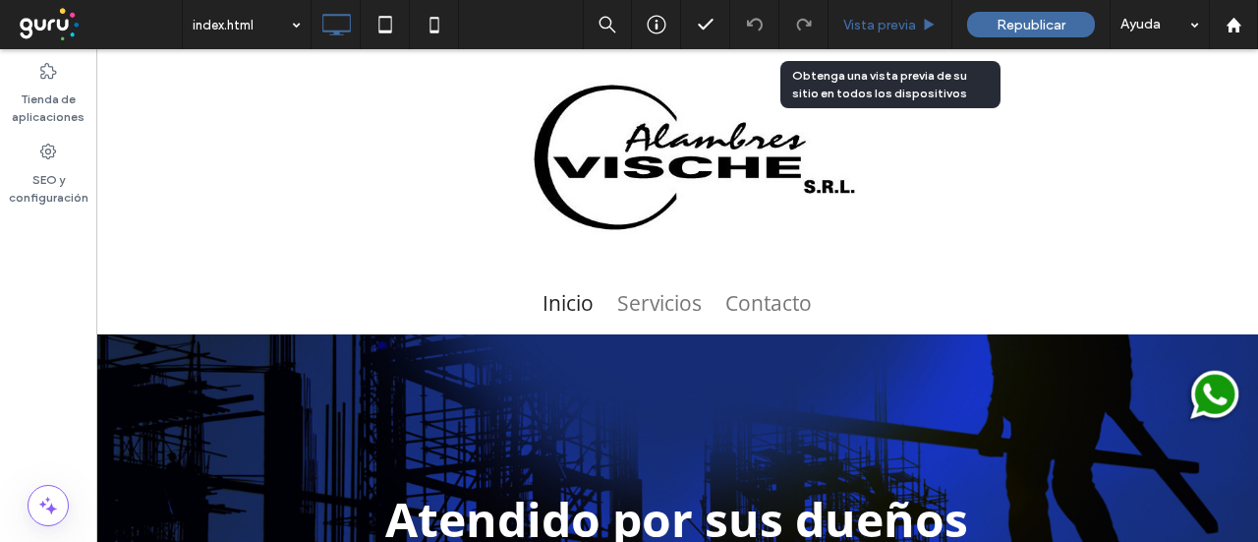
click at [861, 22] on span "Vista previa" at bounding box center [879, 25] width 73 height 17
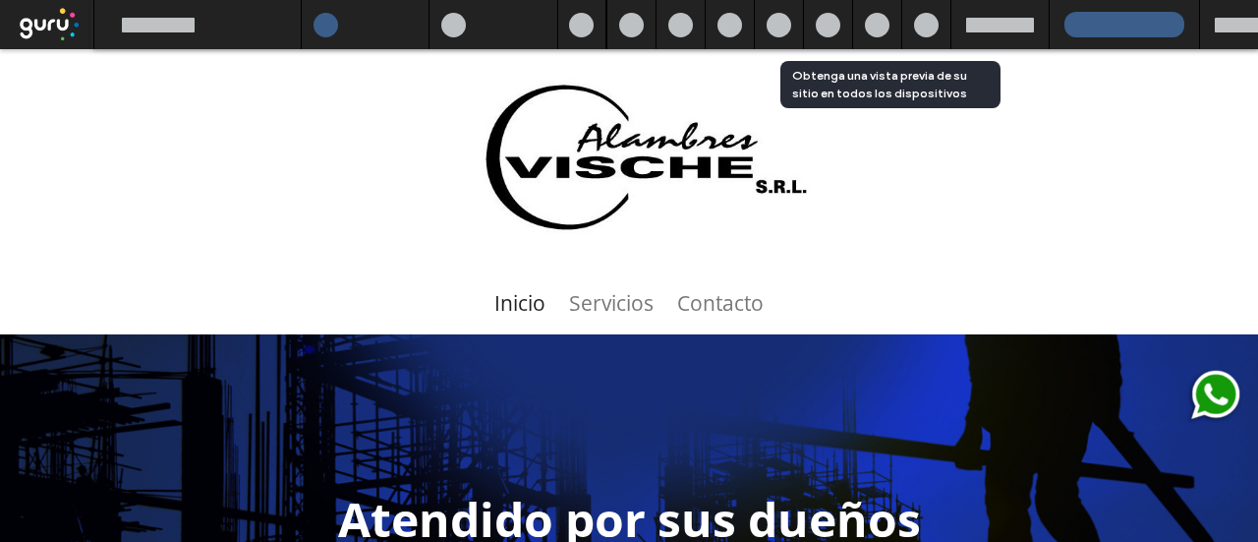
click at [1208, 394] on img at bounding box center [1214, 396] width 61 height 61
click at [1198, 388] on img at bounding box center [1214, 396] width 61 height 61
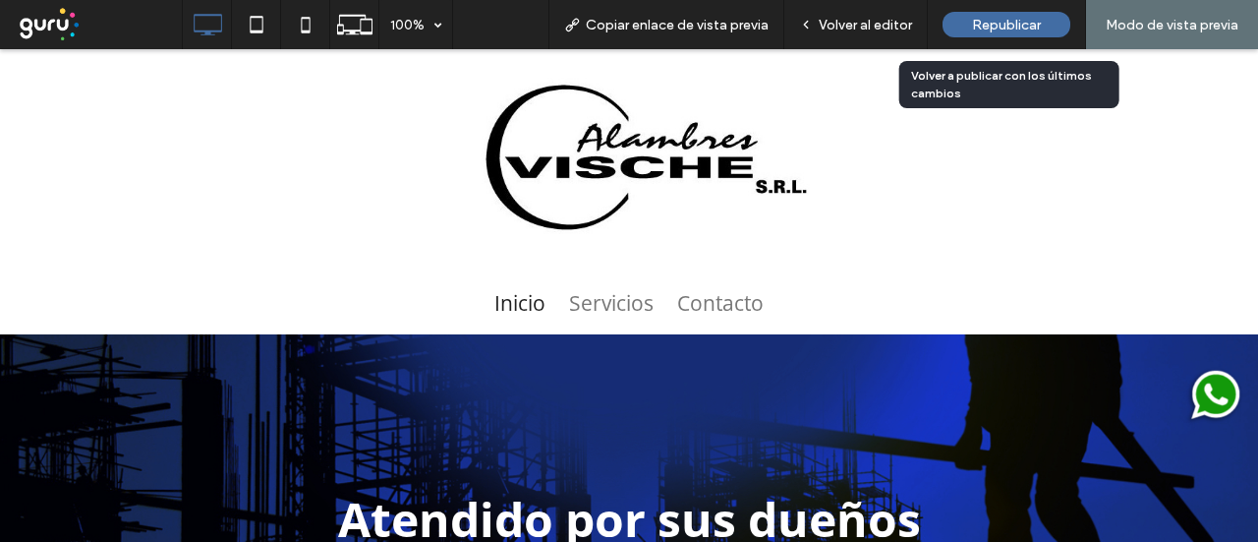
click at [1006, 27] on span "Republicar" at bounding box center [1006, 25] width 69 height 17
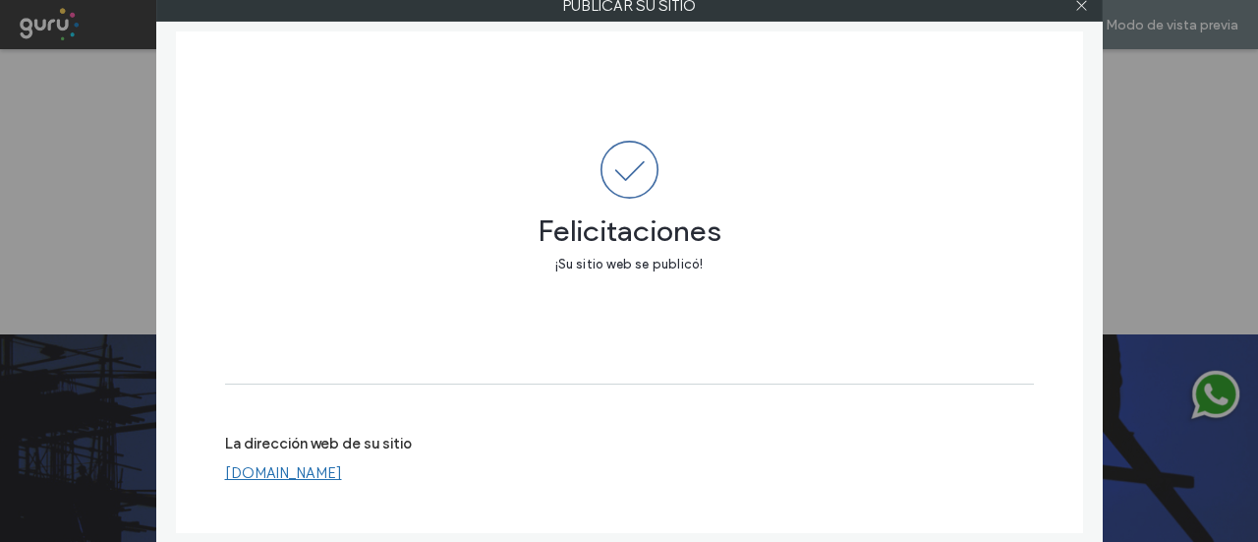
click at [333, 475] on link "[DOMAIN_NAME]" at bounding box center [283, 473] width 117 height 18
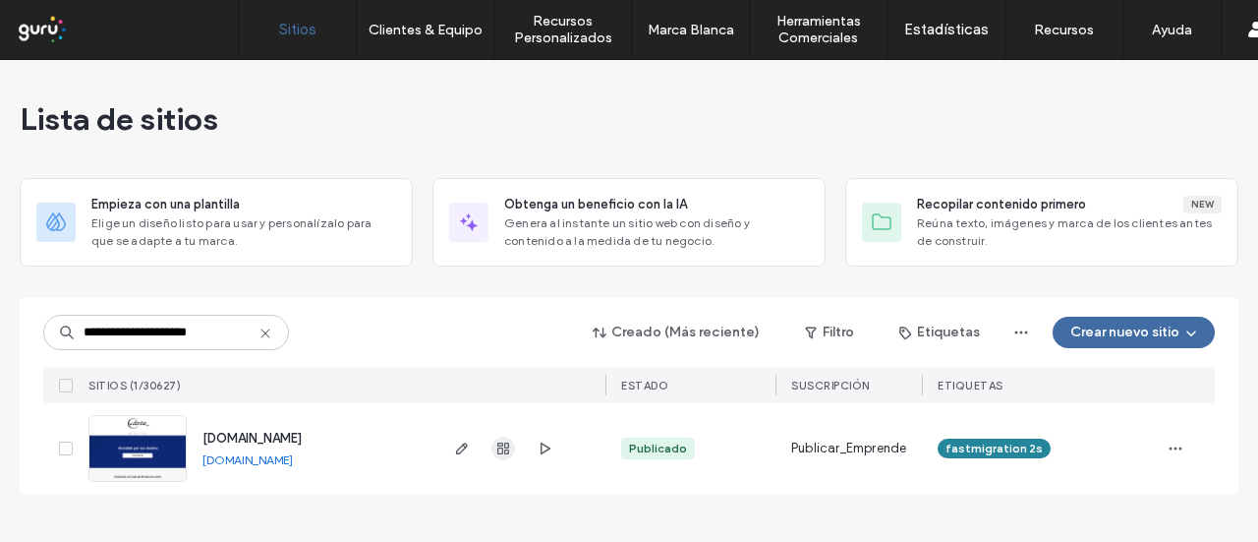
type input "**********"
click at [506, 452] on use "button" at bounding box center [503, 448] width 12 height 12
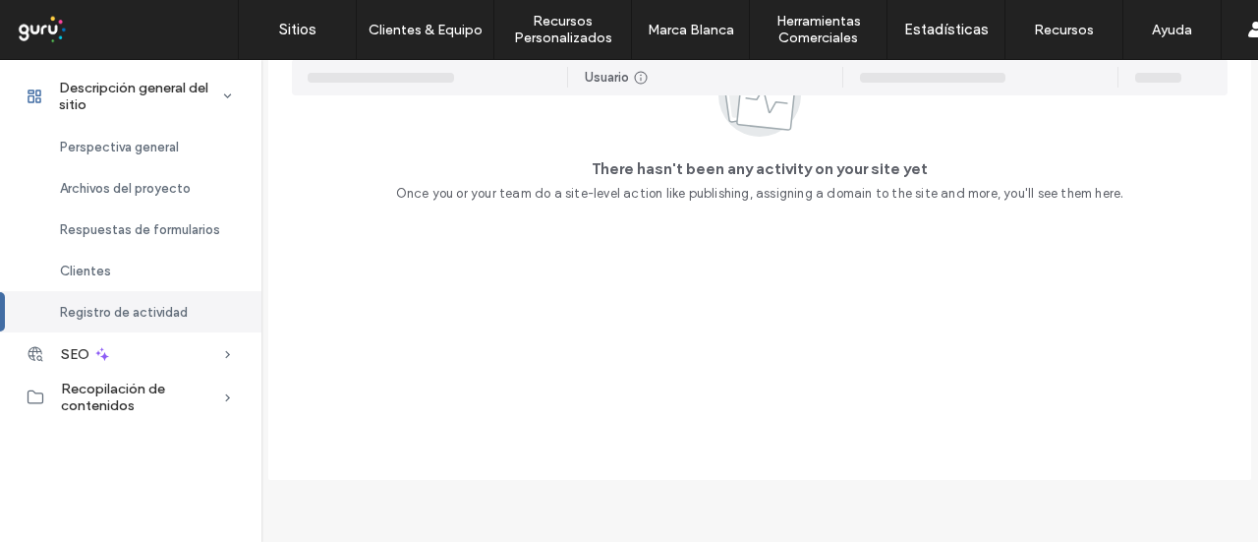
scroll to position [989, 0]
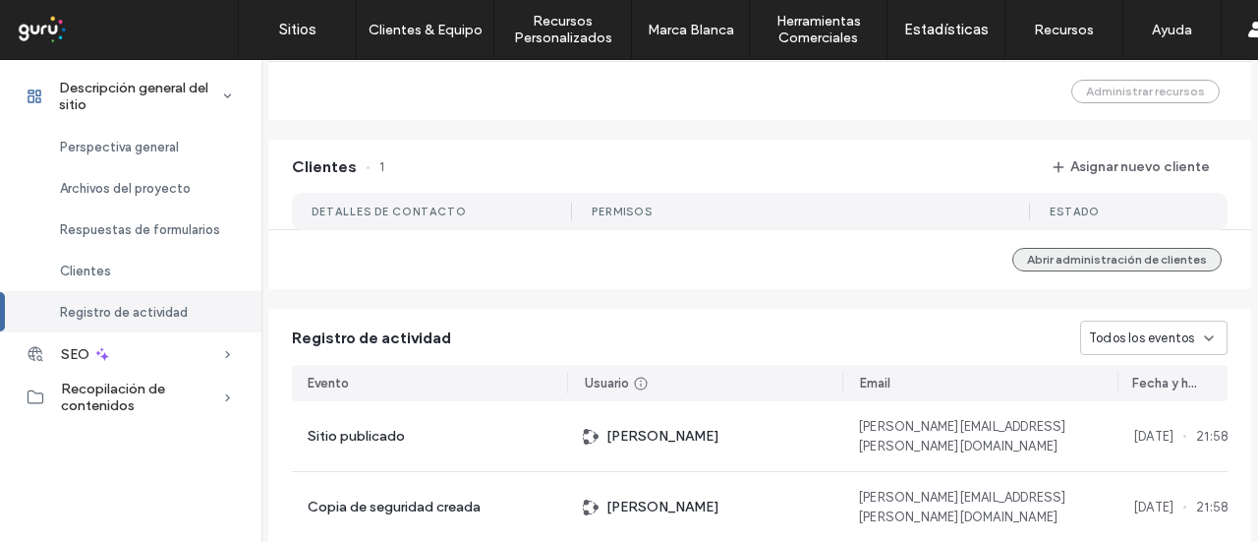
click at [1095, 258] on button "Abrir administración de clientes" at bounding box center [1117, 260] width 209 height 24
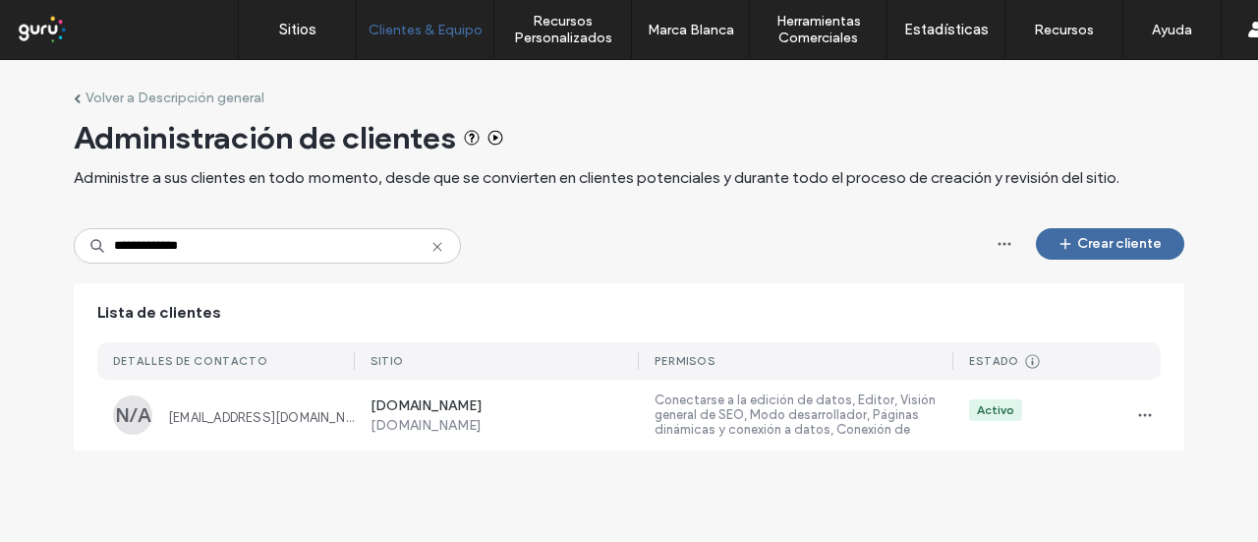
scroll to position [98, 0]
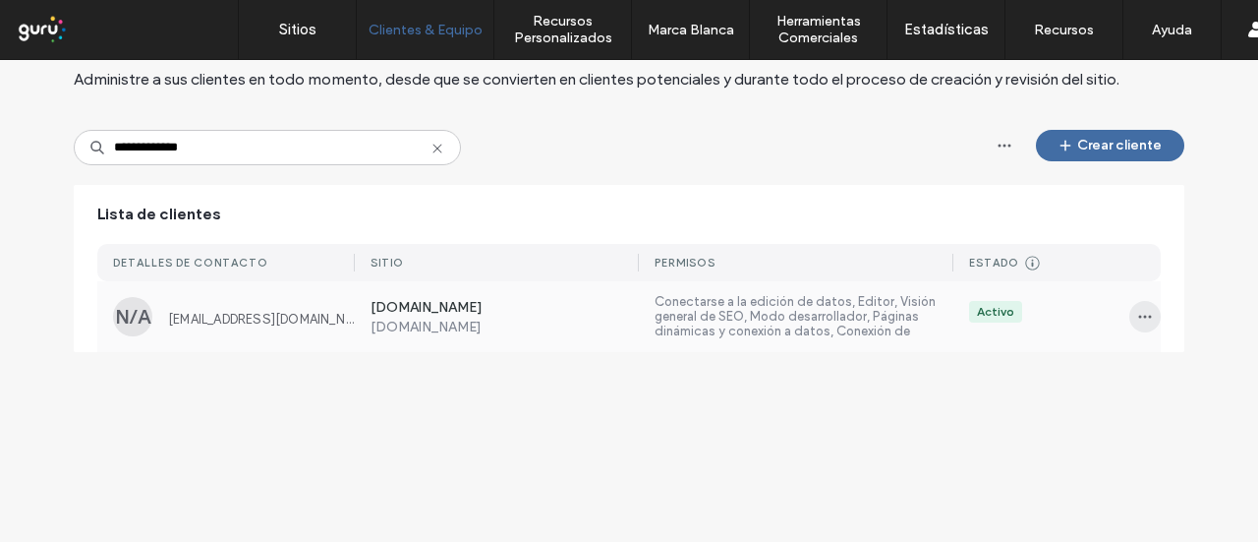
click at [1137, 319] on icon "button" at bounding box center [1145, 317] width 16 height 16
click at [1113, 367] on span "Sitios y permisos" at bounding box center [1067, 368] width 100 height 20
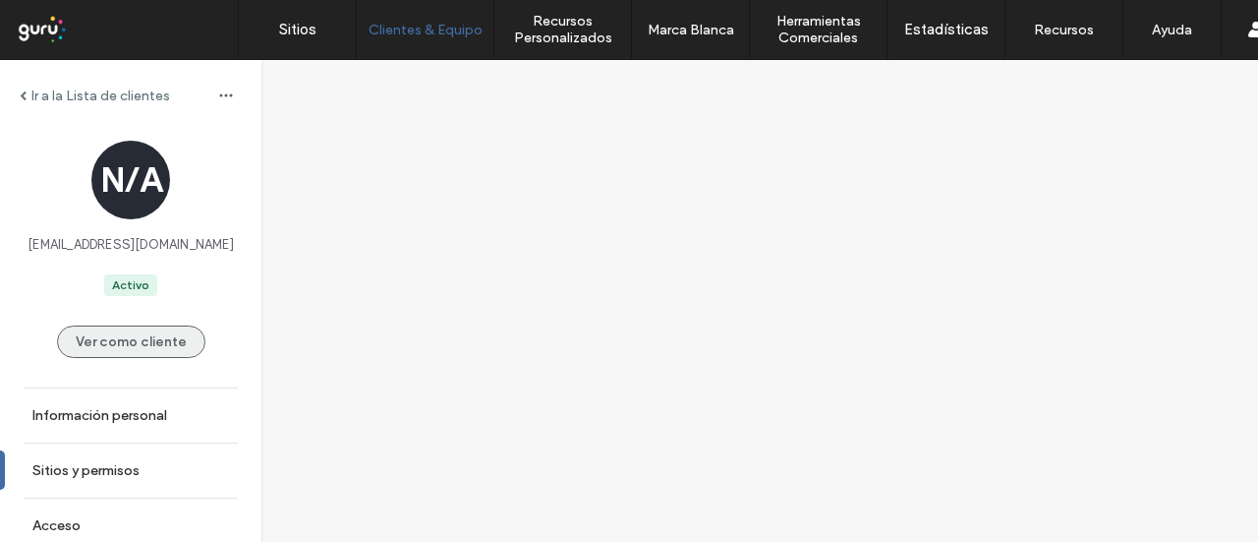
click at [114, 341] on button "Ver como cliente" at bounding box center [131, 341] width 148 height 32
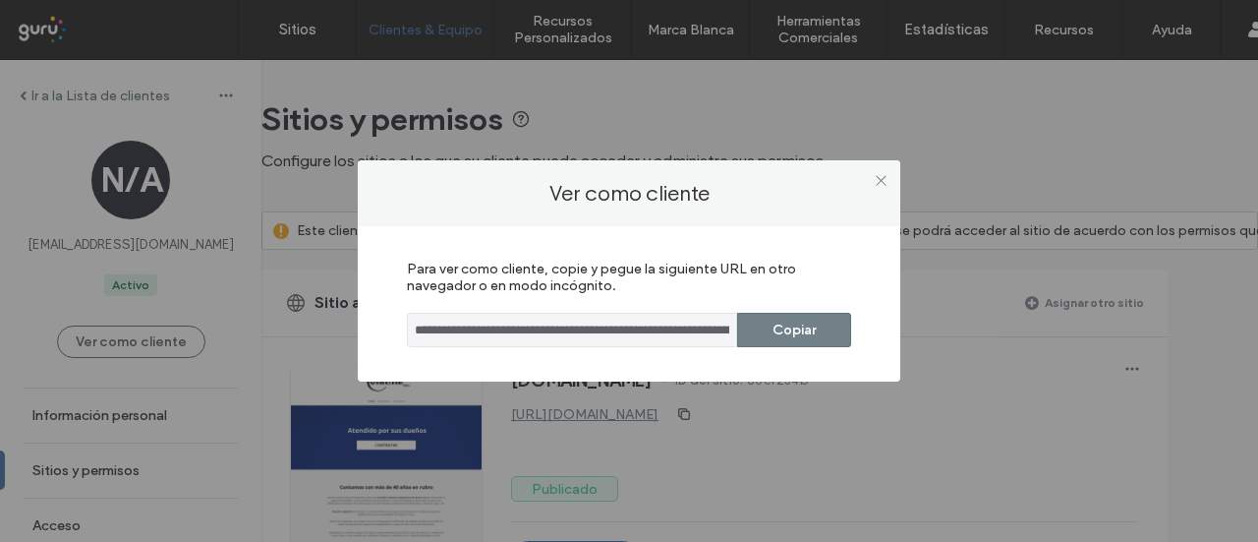
click at [761, 346] on button "Copiar" at bounding box center [794, 330] width 114 height 34
